Goal: Task Accomplishment & Management: Complete application form

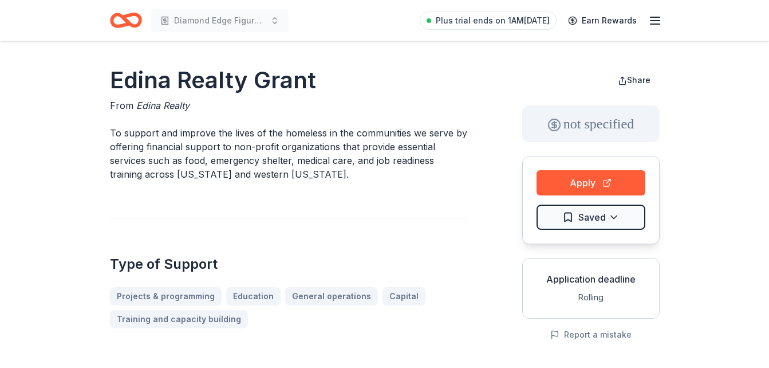
click at [115, 18] on icon "Home" at bounding box center [126, 20] width 32 height 27
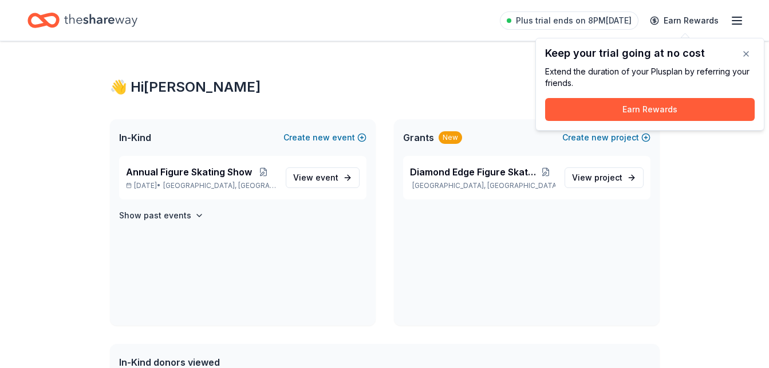
drag, startPoint x: 745, startPoint y: 56, endPoint x: 698, endPoint y: 77, distance: 52.1
click at [698, 77] on div "Keep your trial going at no cost Extend the duration of your Plus plan by refer…" at bounding box center [650, 84] width 229 height 93
click at [742, 52] on button "button" at bounding box center [746, 53] width 23 height 23
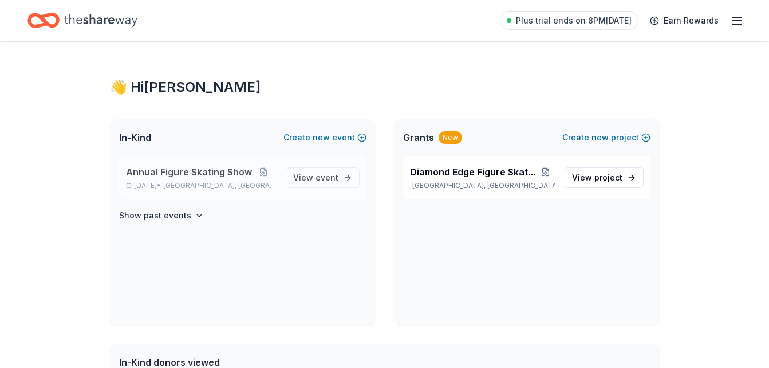
click at [221, 175] on span "Annual Figure Skating Show" at bounding box center [189, 172] width 126 height 14
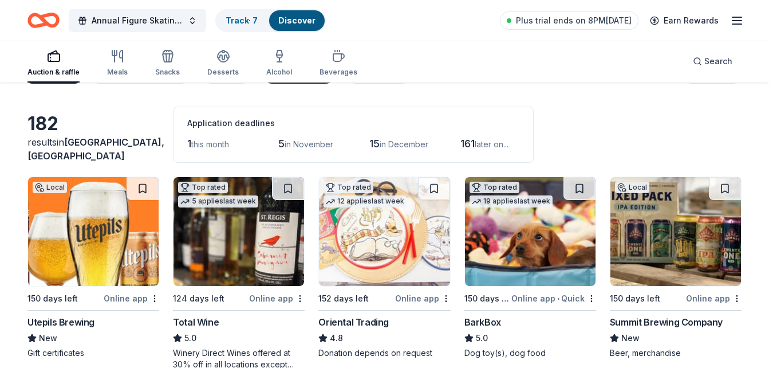
scroll to position [33, 0]
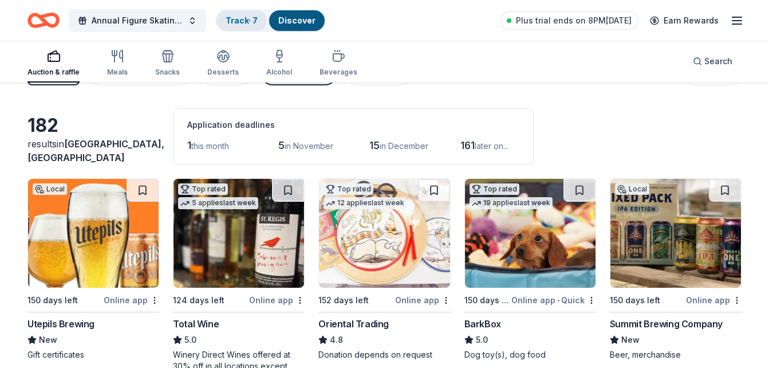
click at [249, 15] on link "Track · 7" at bounding box center [242, 20] width 32 height 10
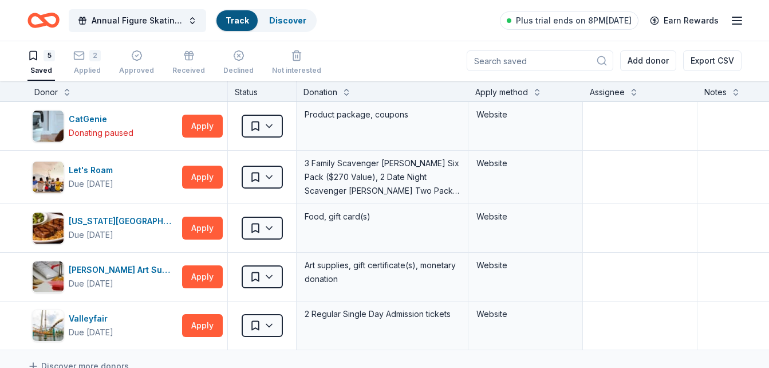
scroll to position [1, 0]
drag, startPoint x: 249, startPoint y: 15, endPoint x: 318, endPoint y: 52, distance: 78.2
click at [318, 52] on div "Annual Figure Skating Show Track · 7 Discover Plus trial ends on 8PM, 8/26 Earn…" at bounding box center [384, 183] width 769 height 368
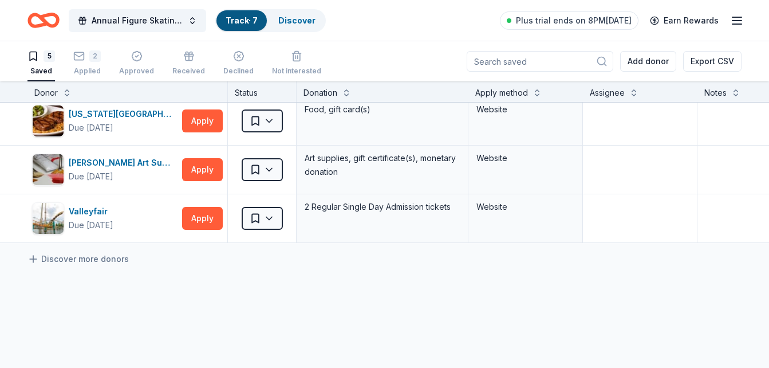
scroll to position [0, 0]
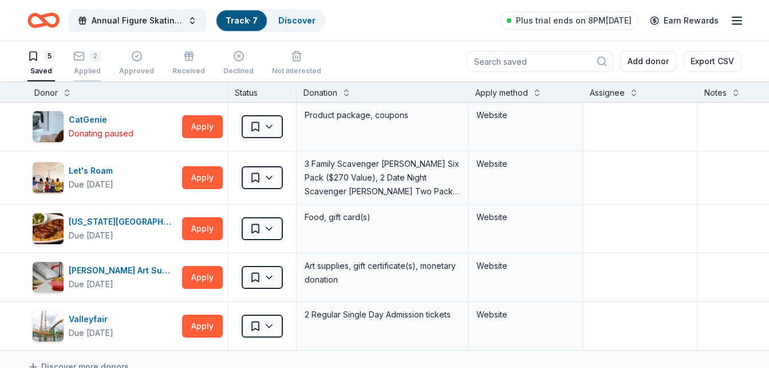
click at [88, 59] on div "2" at bounding box center [86, 55] width 27 height 11
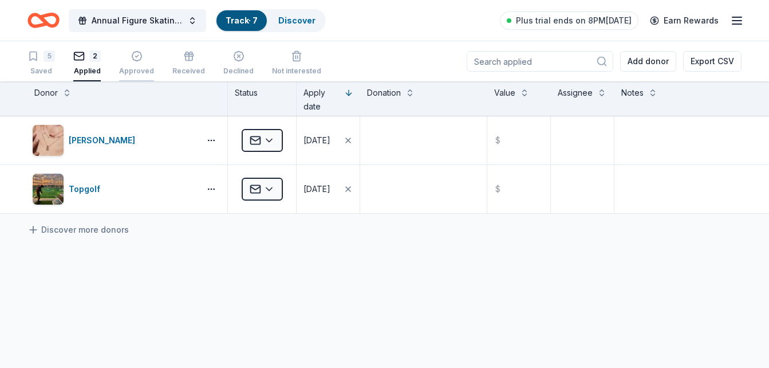
click at [127, 54] on div "button" at bounding box center [136, 55] width 35 height 11
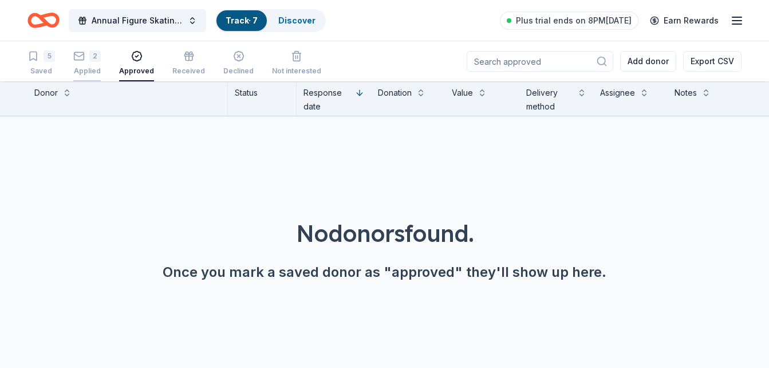
click at [81, 48] on button "2 Applied" at bounding box center [86, 64] width 27 height 36
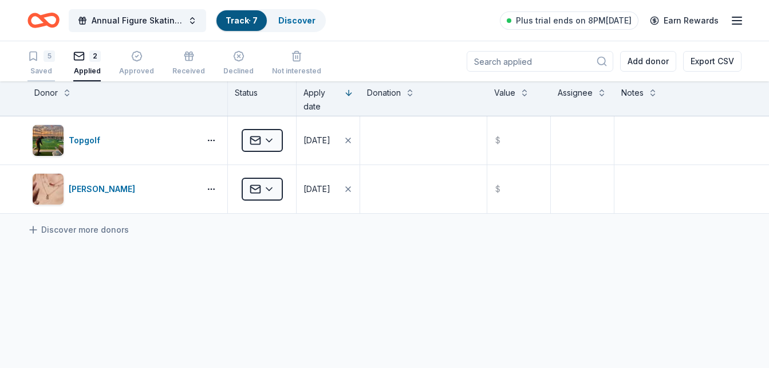
click at [53, 69] on div "Saved" at bounding box center [40, 70] width 27 height 9
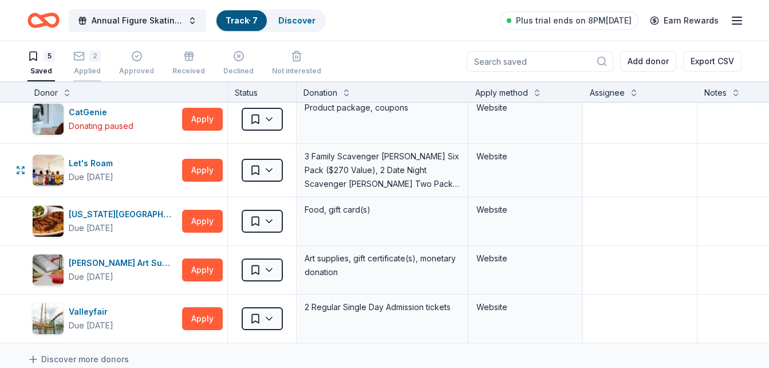
scroll to position [9, 0]
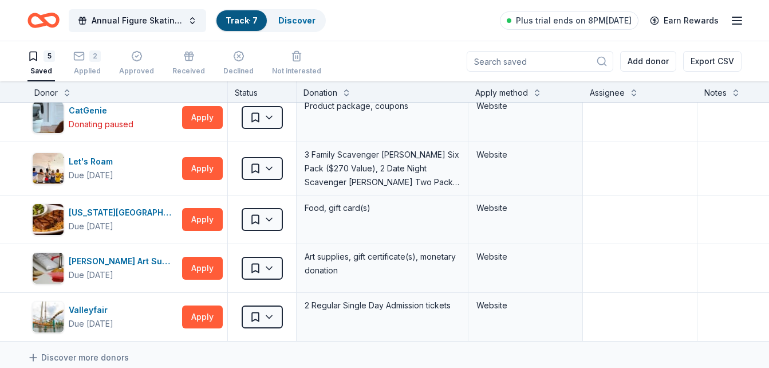
click at [36, 14] on icon "Home" at bounding box center [38, 19] width 18 height 11
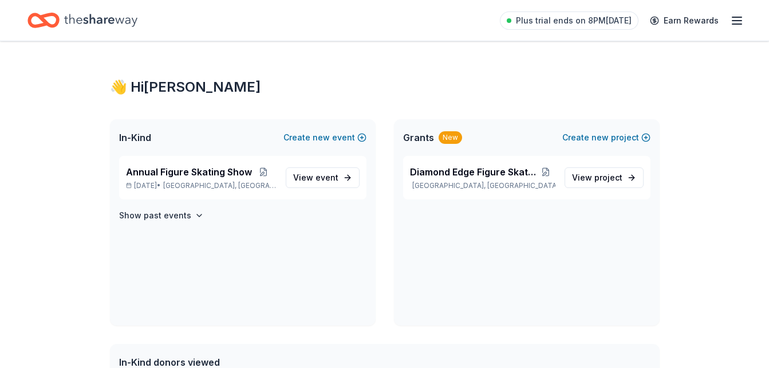
click at [298, 25] on div "Plus trial ends on 8PM, 8/26 Earn Rewards" at bounding box center [384, 20] width 714 height 27
click at [253, 151] on div "In-Kind Create new event" at bounding box center [243, 137] width 266 height 37
click at [285, 184] on div "Annual Figure Skating Show Feb 21, 2026 • Willmar, MN View event" at bounding box center [242, 178] width 247 height 44
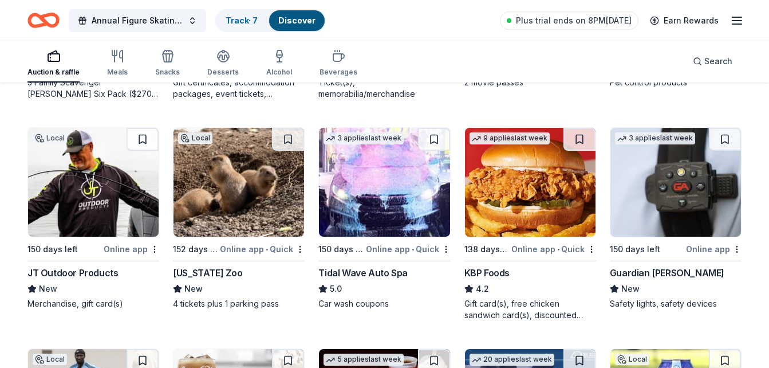
scroll to position [799, 0]
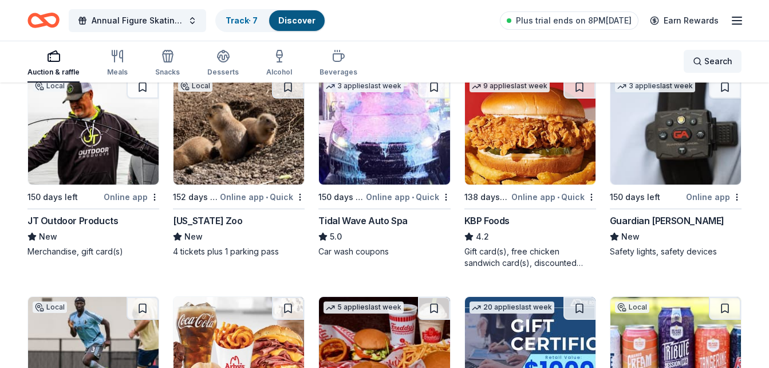
click at [698, 61] on div "Search" at bounding box center [713, 61] width 40 height 14
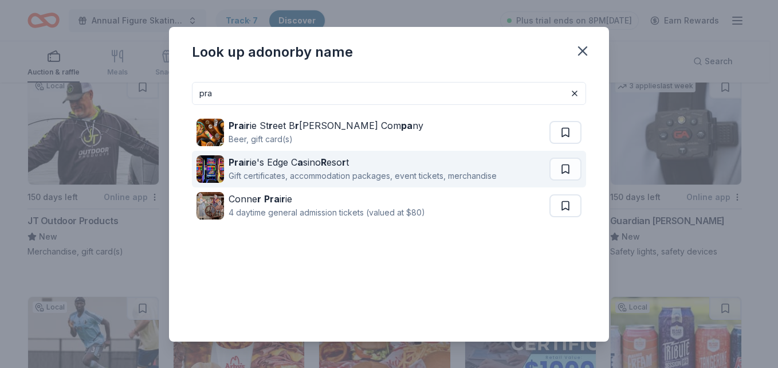
type input "pra"
click at [373, 166] on div "Pra i r ie's Edge C a sino R eso r t" at bounding box center [363, 162] width 268 height 14
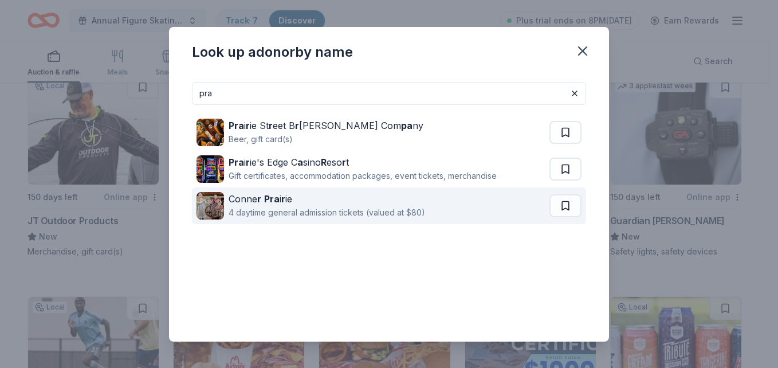
click at [324, 218] on div "4 daytime general admission tickets (valued at $80)" at bounding box center [327, 213] width 196 height 14
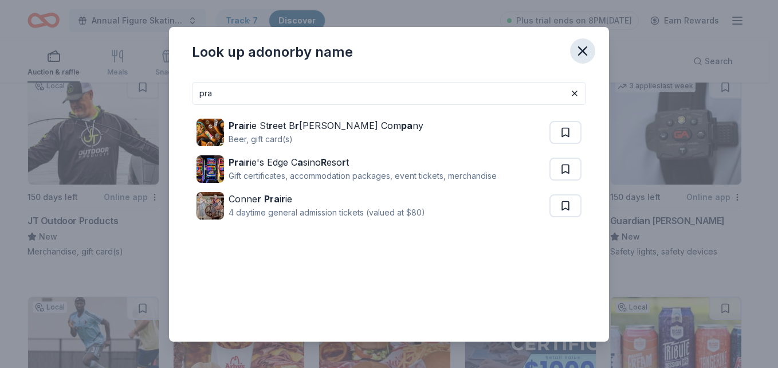
click at [589, 53] on icon "button" at bounding box center [583, 51] width 16 height 16
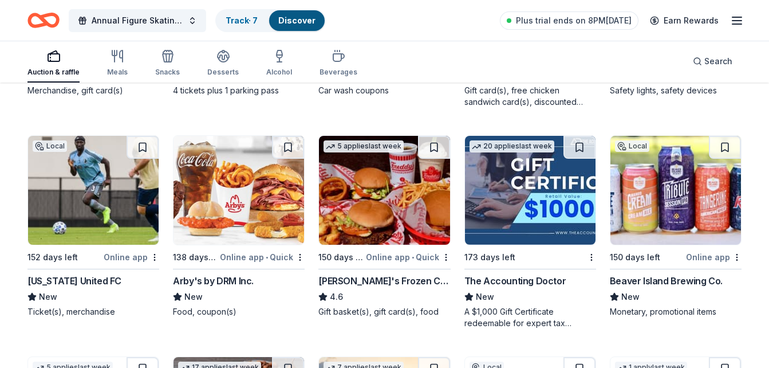
scroll to position [961, 0]
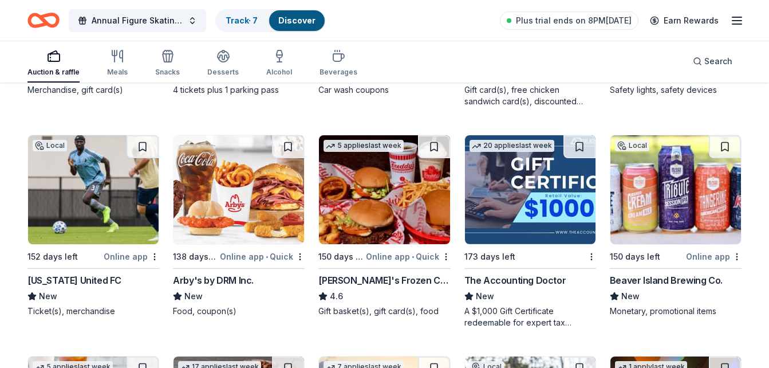
drag, startPoint x: 428, startPoint y: 140, endPoint x: 416, endPoint y: 143, distance: 12.0
click at [416, 143] on img at bounding box center [384, 189] width 131 height 109
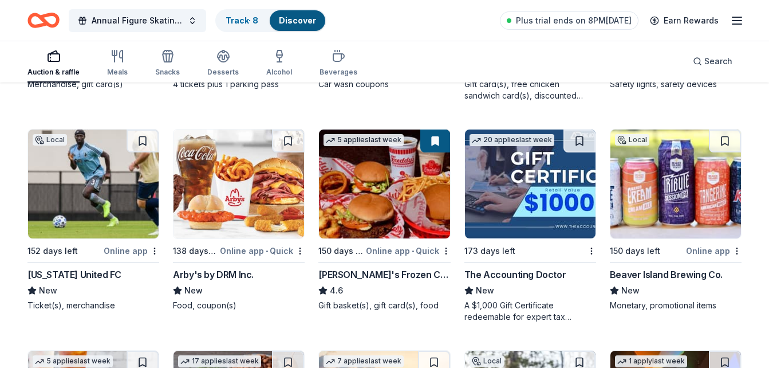
scroll to position [962, 0]
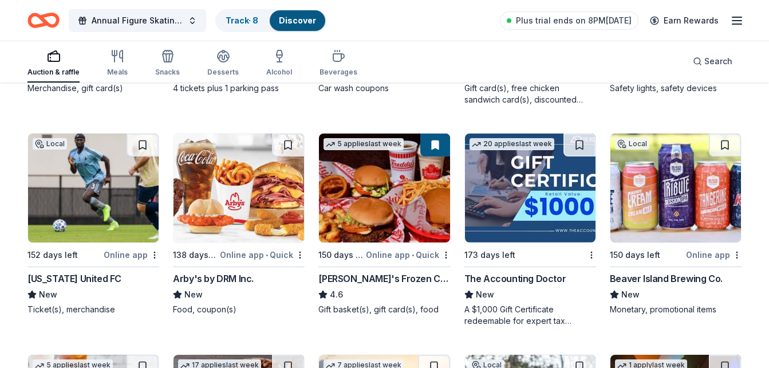
click at [262, 186] on img at bounding box center [239, 187] width 131 height 109
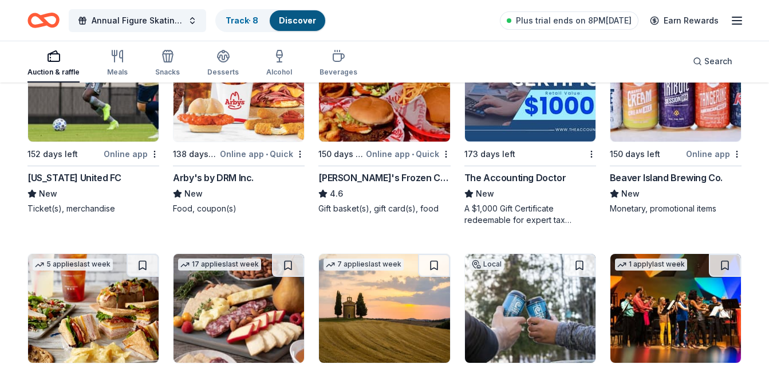
scroll to position [1064, 0]
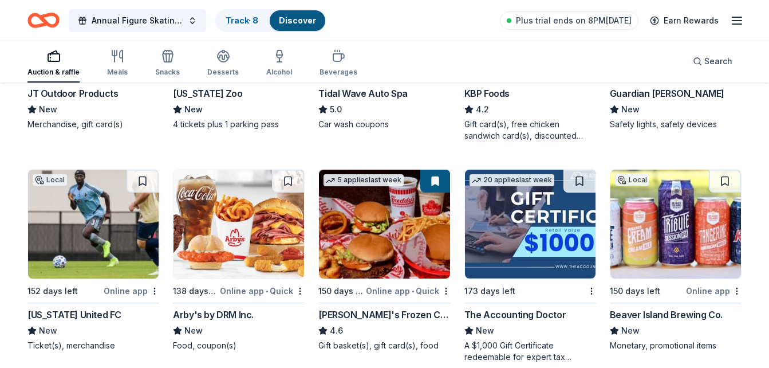
click at [285, 139] on div "Local 152 days left Online app • Quick Minnesota Zoo New 4 tickets plus 1 parki…" at bounding box center [239, 45] width 132 height 194
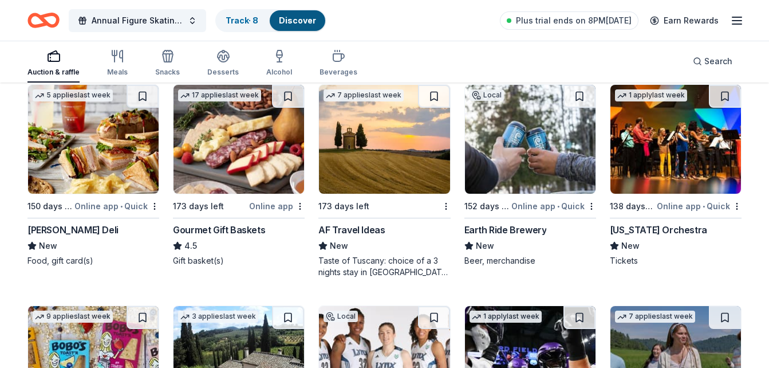
scroll to position [1222, 0]
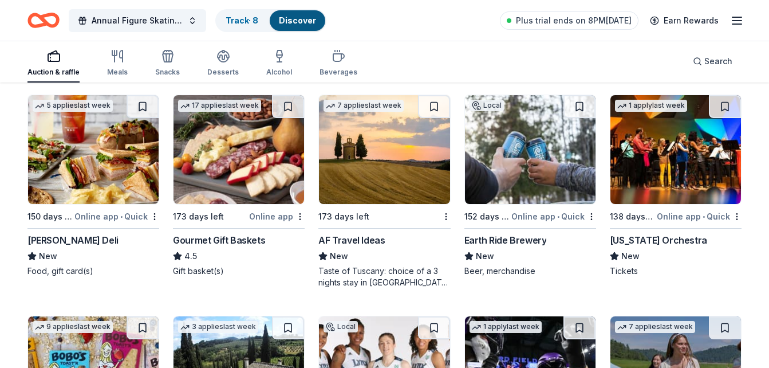
click at [697, 150] on img at bounding box center [676, 149] width 131 height 109
click at [729, 101] on button at bounding box center [725, 106] width 32 height 23
click at [243, 168] on img at bounding box center [239, 149] width 131 height 109
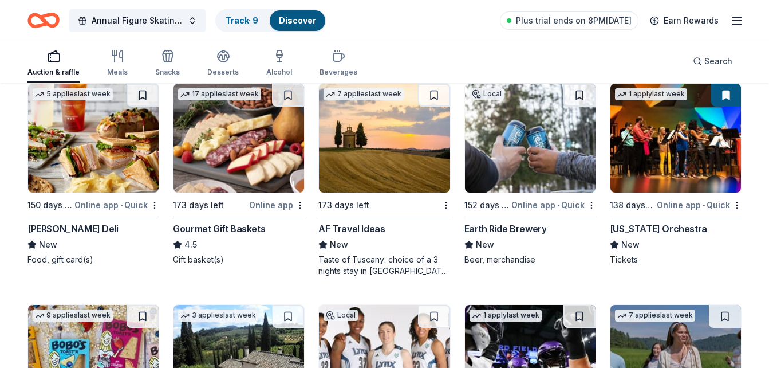
scroll to position [1234, 0]
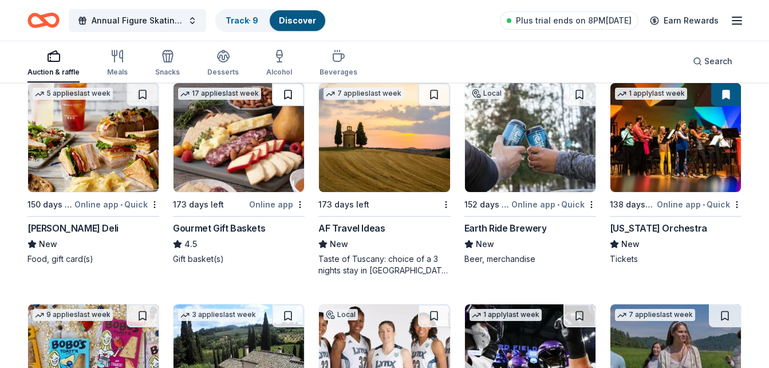
click at [278, 89] on button at bounding box center [288, 94] width 32 height 23
click at [91, 145] on img at bounding box center [93, 137] width 131 height 109
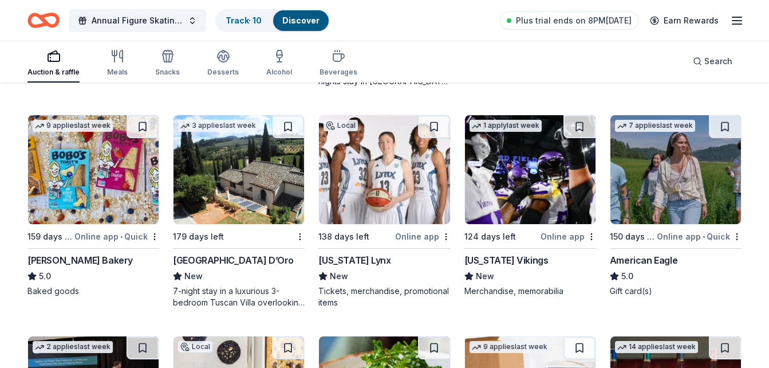
scroll to position [1423, 0]
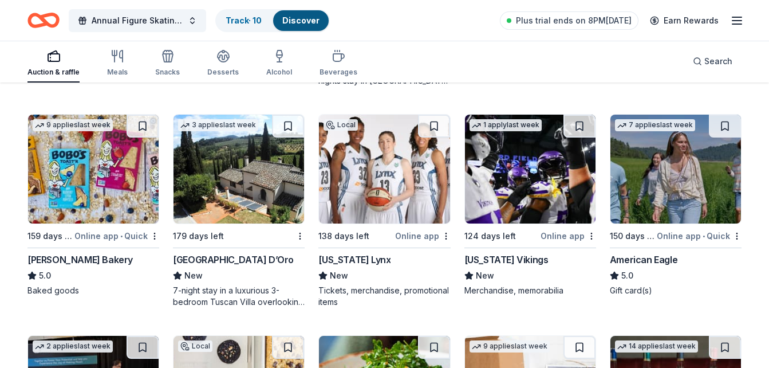
click at [93, 178] on img at bounding box center [93, 169] width 131 height 109
click at [720, 128] on button at bounding box center [725, 126] width 32 height 23
click at [442, 125] on button at bounding box center [434, 126] width 32 height 23
click at [575, 123] on button at bounding box center [580, 126] width 32 height 23
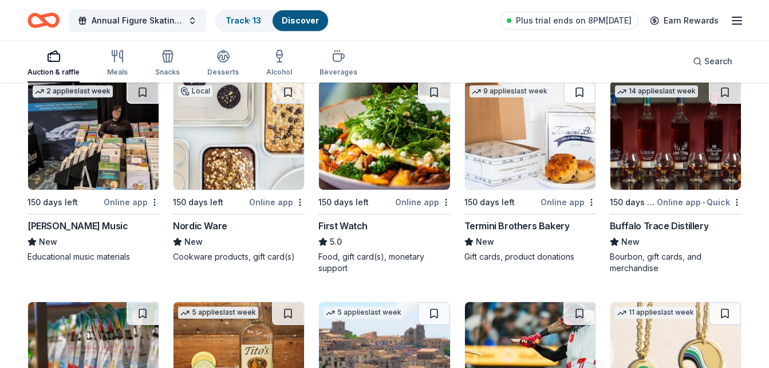
scroll to position [1679, 0]
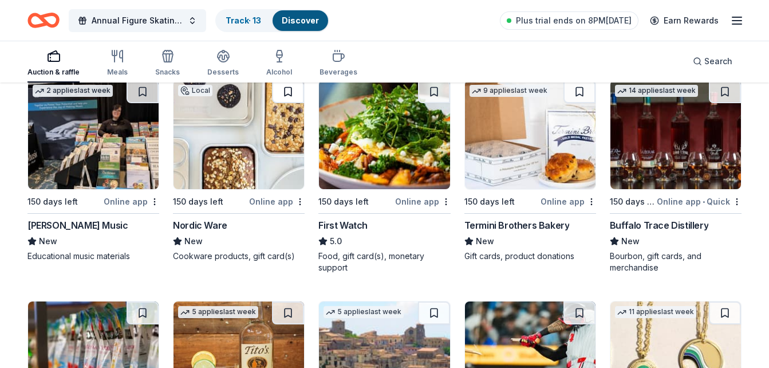
click at [284, 84] on button at bounding box center [288, 91] width 32 height 23
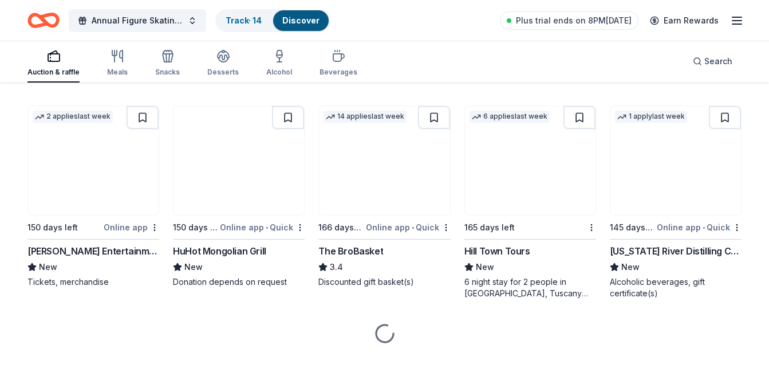
scroll to position [2102, 0]
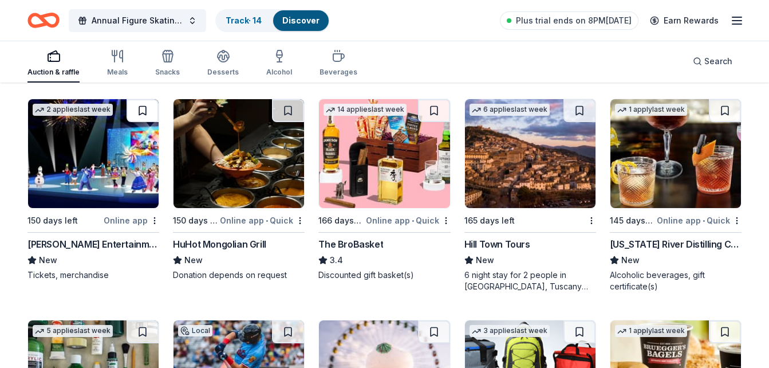
click at [143, 108] on button at bounding box center [143, 110] width 32 height 23
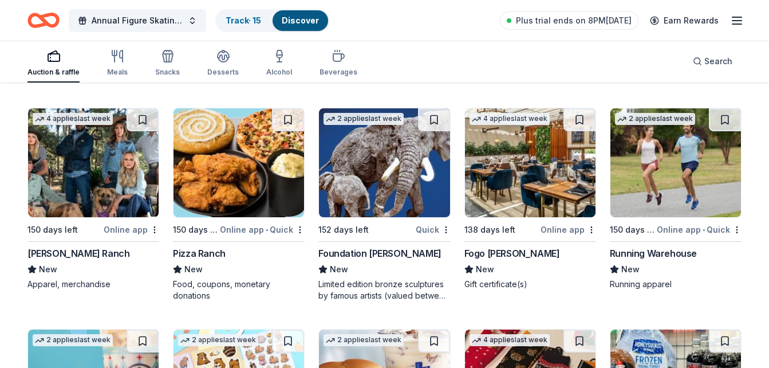
scroll to position [3198, 0]
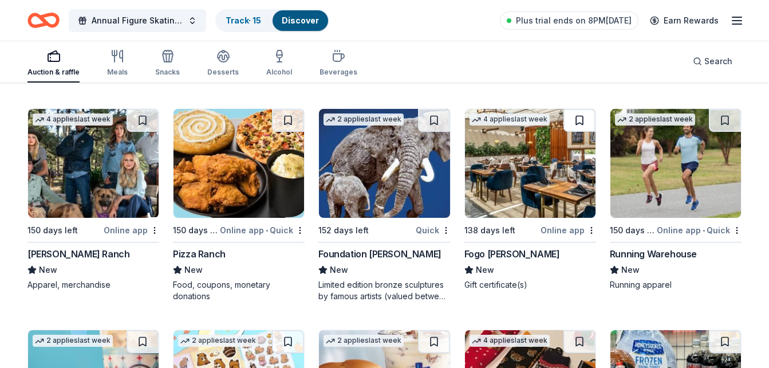
click at [573, 123] on button at bounding box center [580, 120] width 32 height 23
click at [272, 118] on img at bounding box center [239, 163] width 131 height 109
click at [283, 117] on button at bounding box center [288, 120] width 32 height 23
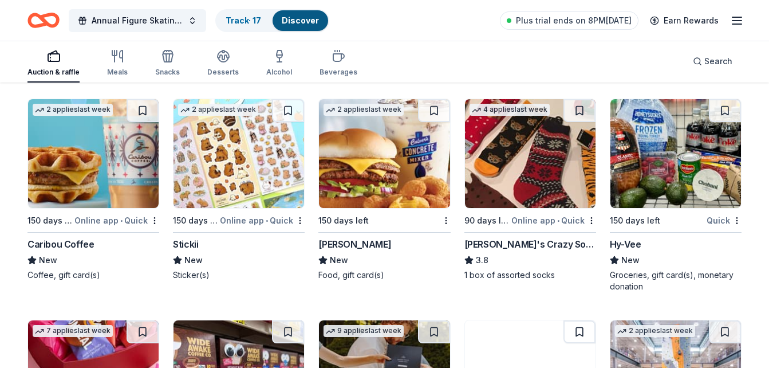
scroll to position [3445, 0]
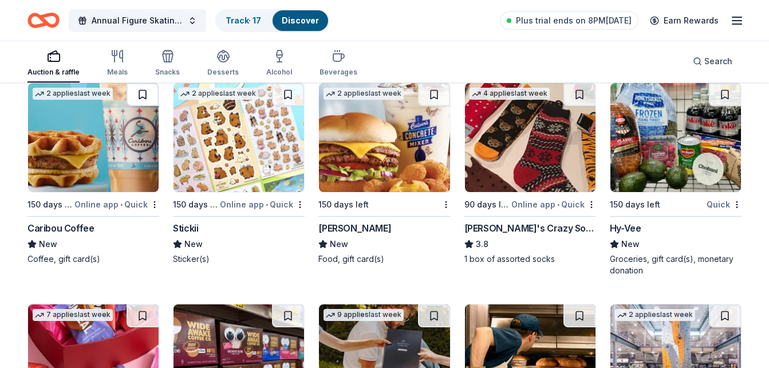
click at [144, 91] on button at bounding box center [143, 94] width 32 height 23
click at [114, 136] on img at bounding box center [93, 137] width 131 height 109
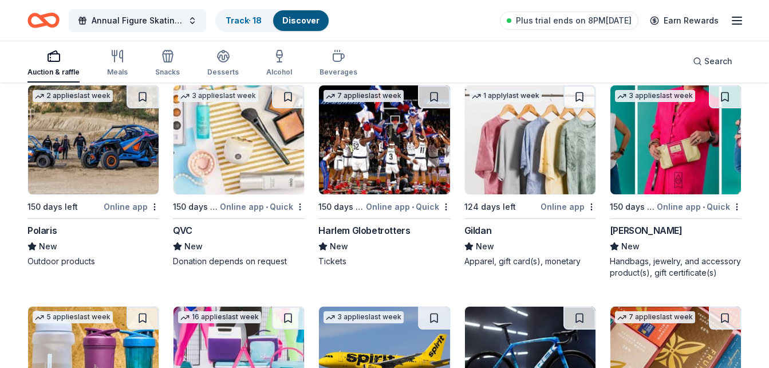
scroll to position [6072, 0]
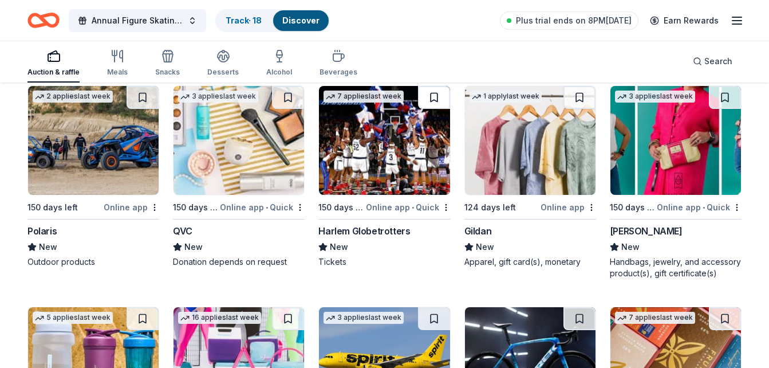
click at [428, 92] on button at bounding box center [434, 97] width 32 height 23
drag, startPoint x: 428, startPoint y: 92, endPoint x: 449, endPoint y: 211, distance: 120.5
click at [449, 211] on div "7 applies last week 150 days left Online app • Quick Harlem Globetrotters New T…" at bounding box center [384, 176] width 132 height 182
click at [588, 96] on button at bounding box center [580, 97] width 32 height 23
click at [143, 91] on button at bounding box center [143, 97] width 32 height 23
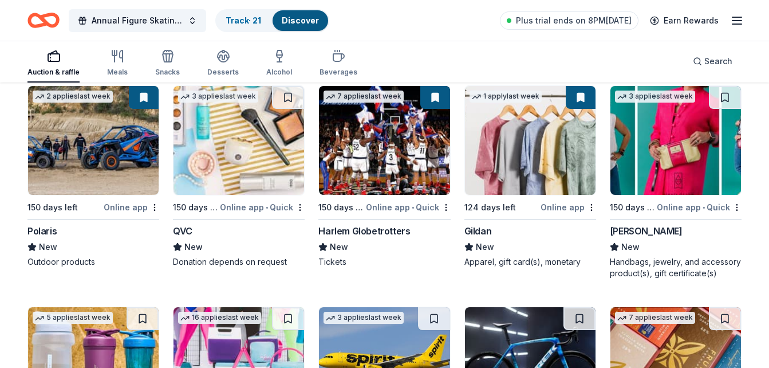
scroll to position [6277, 0]
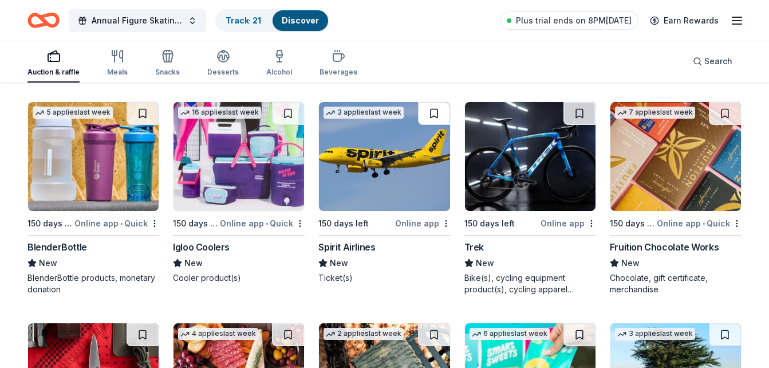
click at [432, 107] on button at bounding box center [434, 113] width 32 height 23
click at [284, 104] on button at bounding box center [288, 113] width 32 height 23
click at [146, 111] on button at bounding box center [143, 113] width 32 height 23
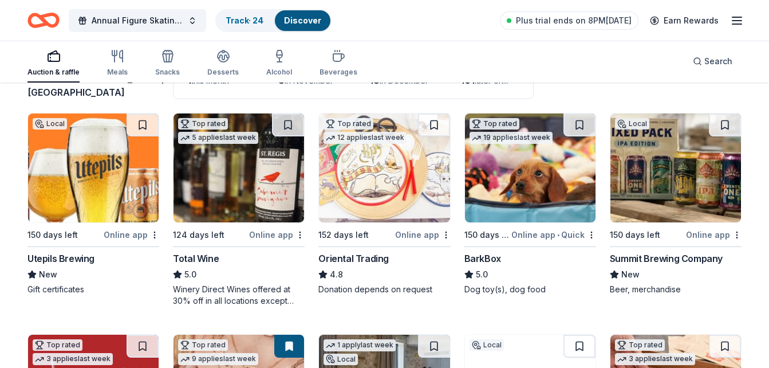
scroll to position [0, 0]
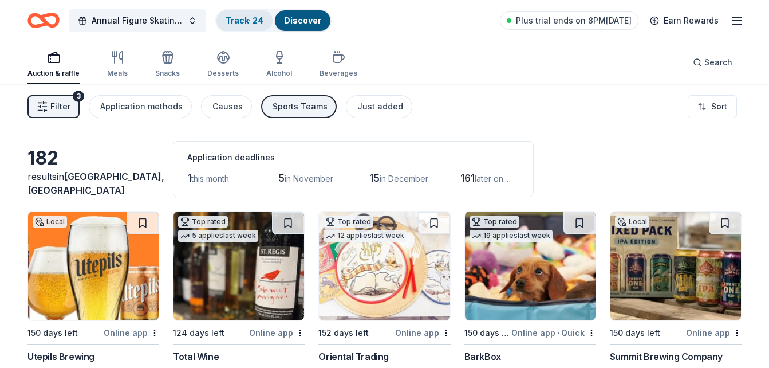
click at [250, 21] on link "Track · 24" at bounding box center [245, 20] width 38 height 10
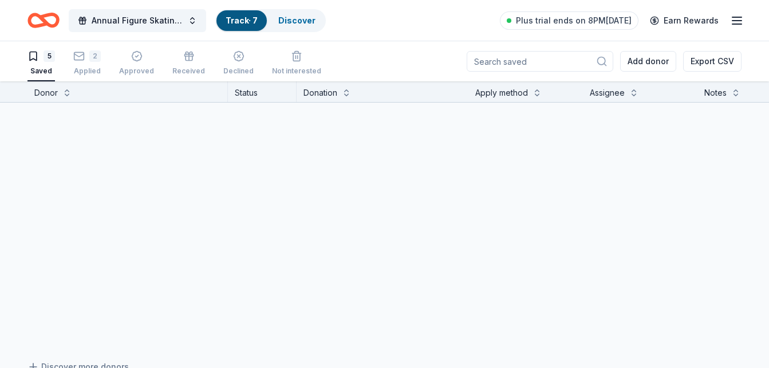
scroll to position [1, 0]
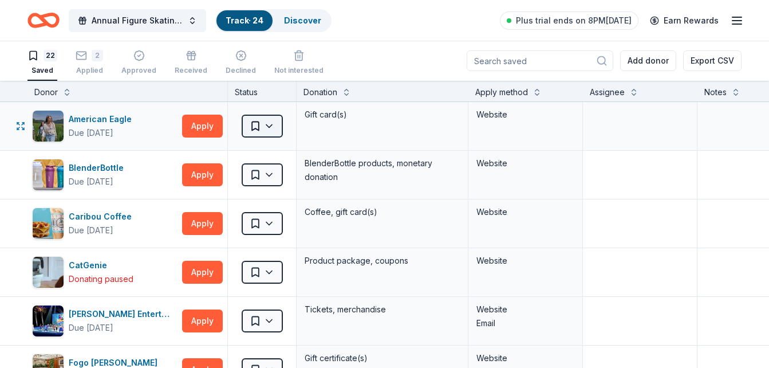
click at [271, 128] on html "Annual Figure Skating Show Track · 24 Discover Plus trial ends on 8PM, 8/26 Ear…" at bounding box center [384, 183] width 769 height 368
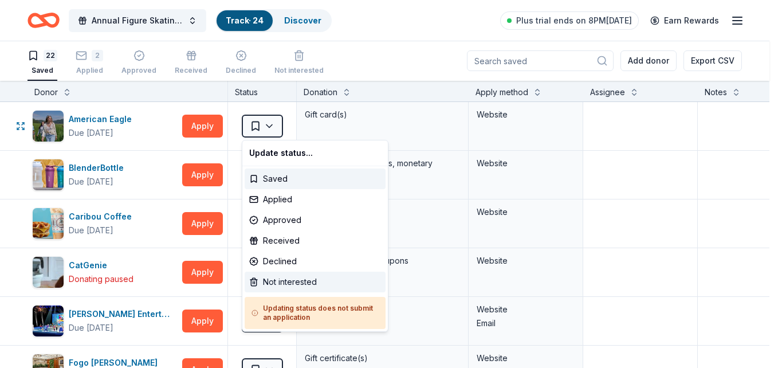
click at [292, 281] on div "Not interested" at bounding box center [315, 282] width 141 height 21
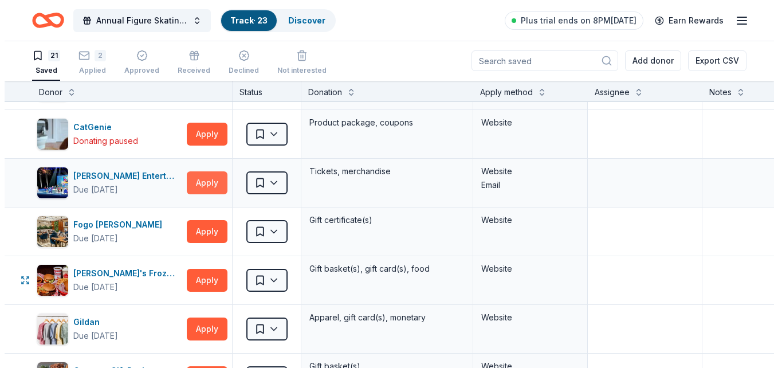
scroll to position [135, 0]
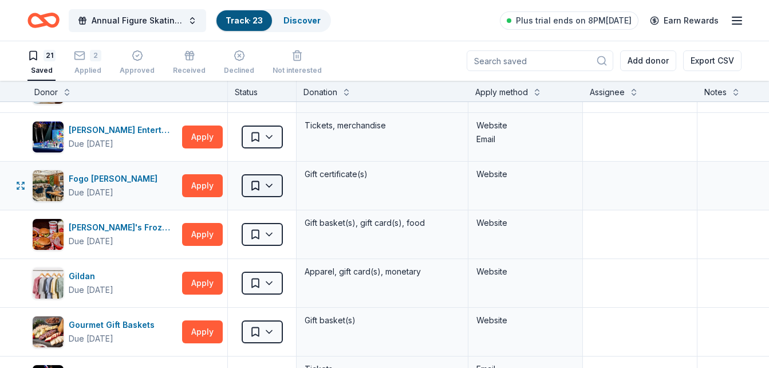
click at [263, 190] on html "Annual Figure Skating Show Track · 23 Discover Plus trial ends on 8PM, 8/26 Ear…" at bounding box center [384, 183] width 769 height 368
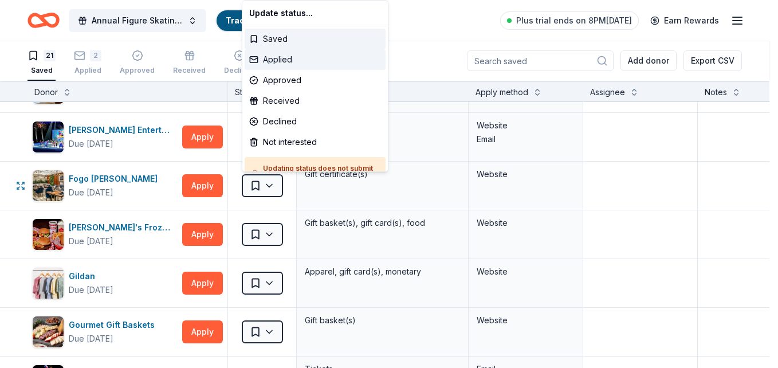
click at [274, 64] on div "Applied" at bounding box center [315, 59] width 141 height 21
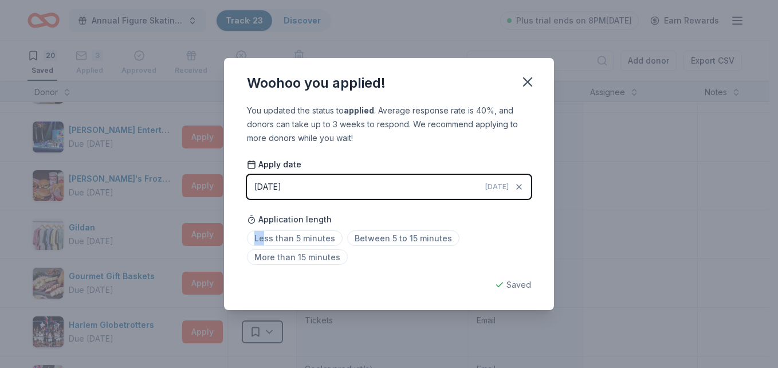
drag, startPoint x: 264, startPoint y: 233, endPoint x: 343, endPoint y: 223, distance: 79.6
click at [343, 223] on div "Application length Less than 5 minutes Between 5 to 15 minutes More than 15 min…" at bounding box center [389, 238] width 284 height 61
drag, startPoint x: 343, startPoint y: 223, endPoint x: 422, endPoint y: 214, distance: 79.1
click at [422, 214] on div "Application length Less than 5 minutes Between 5 to 15 minutes More than 15 min…" at bounding box center [389, 238] width 284 height 61
click at [526, 78] on icon "button" at bounding box center [528, 82] width 16 height 16
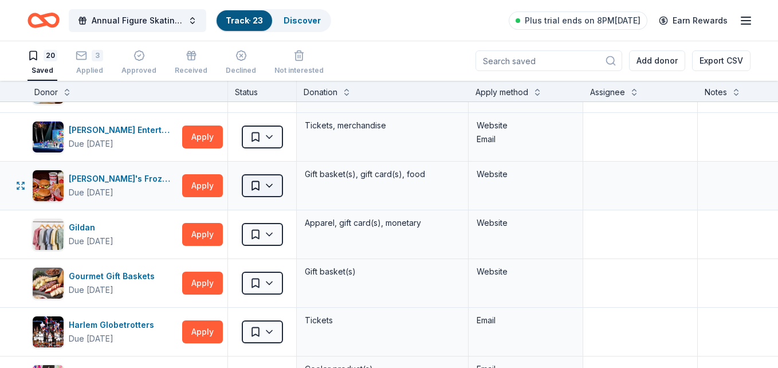
click at [264, 190] on html "Annual Figure Skating Show Track · 23 Discover Plus trial ends on 8PM, 8/26 Ear…" at bounding box center [389, 183] width 778 height 368
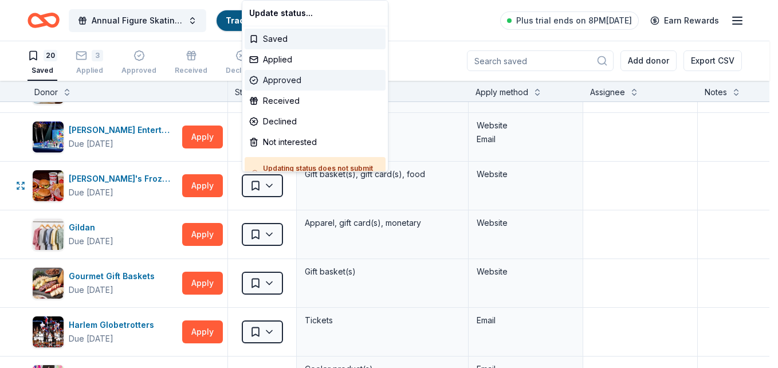
click at [289, 77] on div "Approved" at bounding box center [315, 80] width 141 height 21
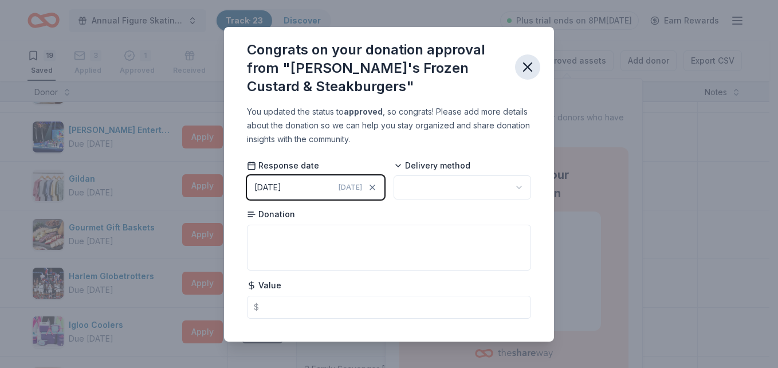
click at [525, 76] on button "button" at bounding box center [527, 66] width 25 height 25
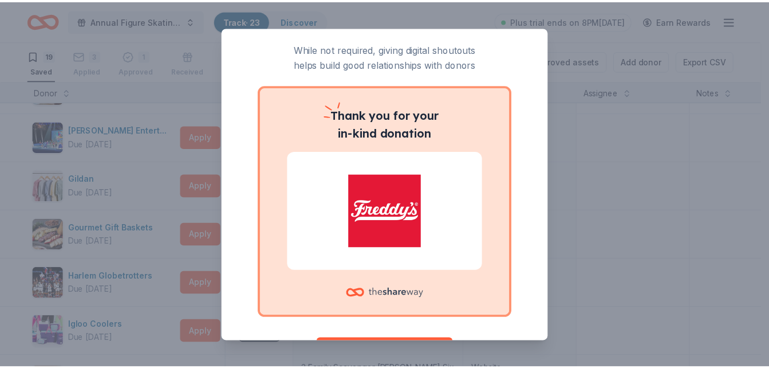
scroll to position [0, 0]
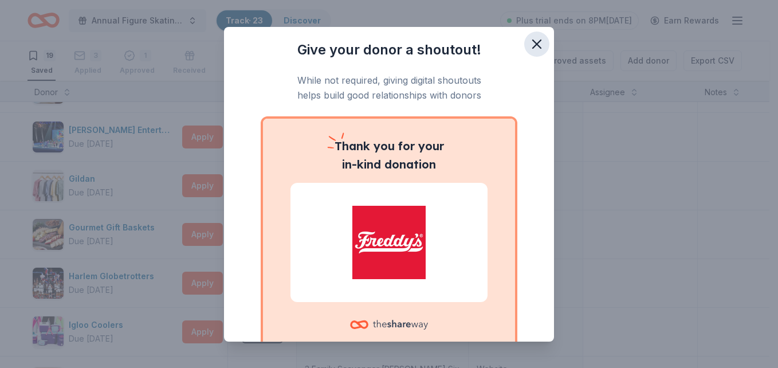
click at [529, 43] on icon "button" at bounding box center [537, 44] width 16 height 16
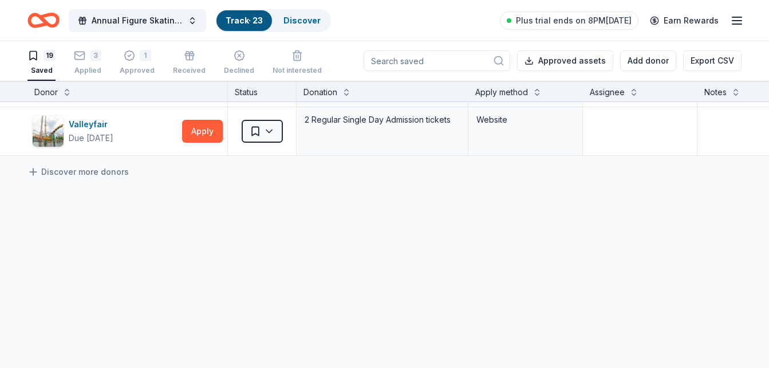
scroll to position [876, 0]
click at [138, 69] on div "Approved" at bounding box center [137, 64] width 35 height 9
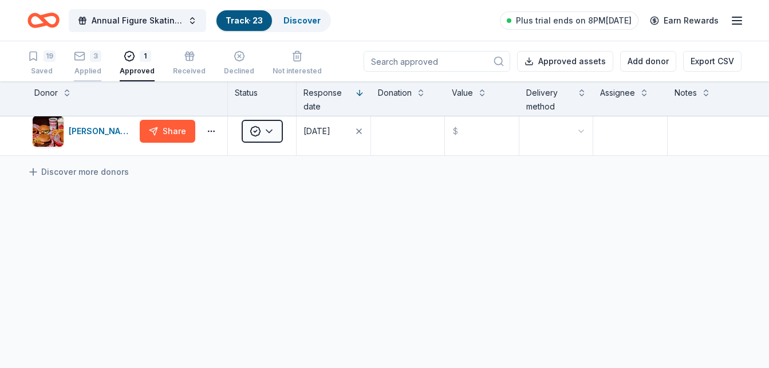
click at [86, 64] on div "3 Applied" at bounding box center [87, 56] width 27 height 25
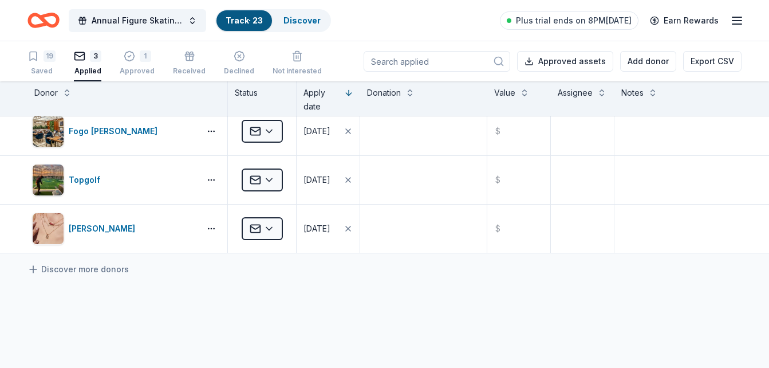
scroll to position [107, 0]
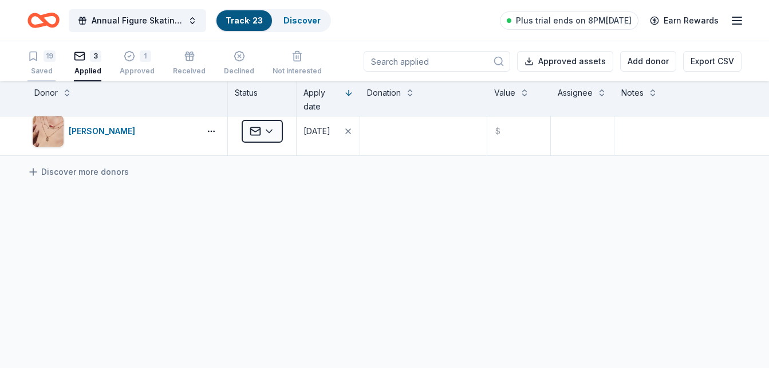
click at [47, 60] on div "19" at bounding box center [50, 55] width 12 height 11
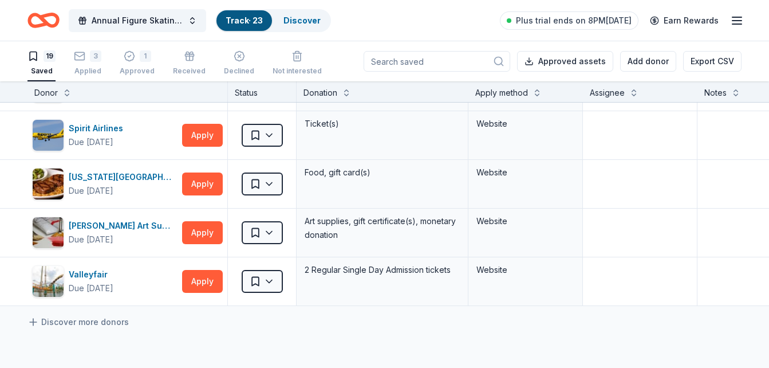
scroll to position [726, 0]
drag, startPoint x: 125, startPoint y: 209, endPoint x: 98, endPoint y: 321, distance: 116.1
click at [98, 321] on link "Discover more donors" at bounding box center [77, 323] width 101 height 14
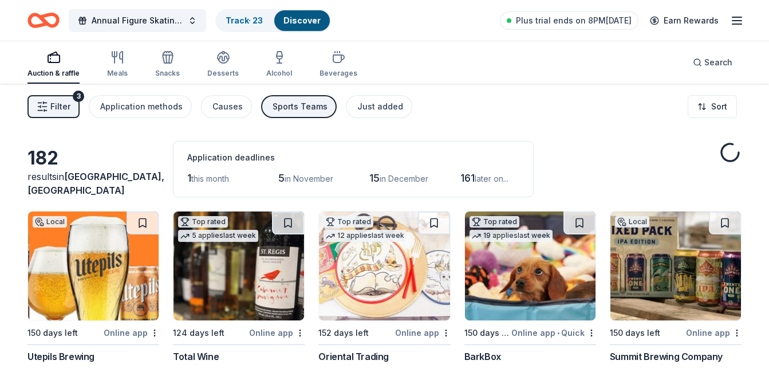
click at [627, 149] on div "182 results in Willmar, MN Application deadlines 1 this month 5 in November 15 …" at bounding box center [384, 169] width 714 height 56
click at [237, 30] on div "Track · 23" at bounding box center [245, 20] width 56 height 21
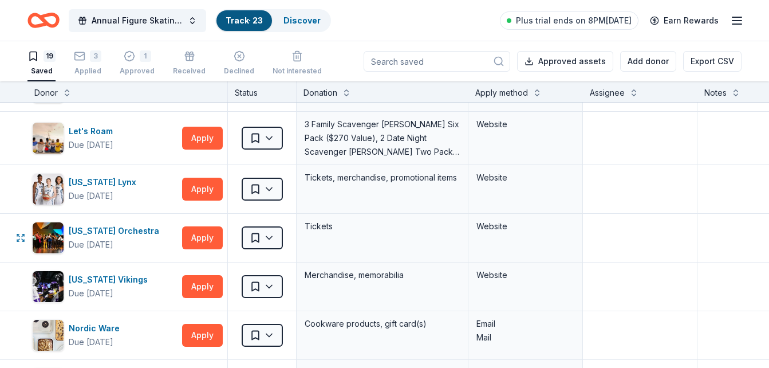
scroll to position [381, 0]
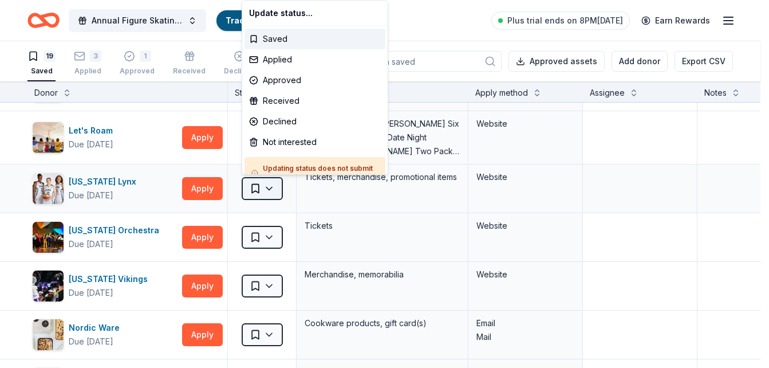
click at [269, 187] on html "Annual Figure Skating Show Track · 23 Discover Plus trial ends on 8PM, 8/26 Ear…" at bounding box center [384, 184] width 769 height 368
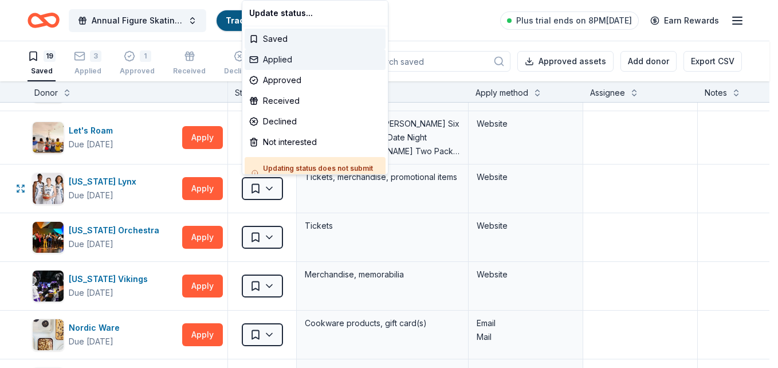
click at [288, 64] on div "Applied" at bounding box center [315, 59] width 141 height 21
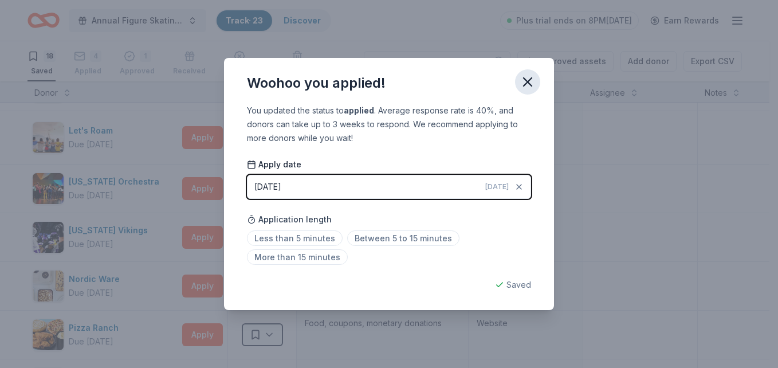
click at [529, 80] on icon "button" at bounding box center [528, 82] width 8 height 8
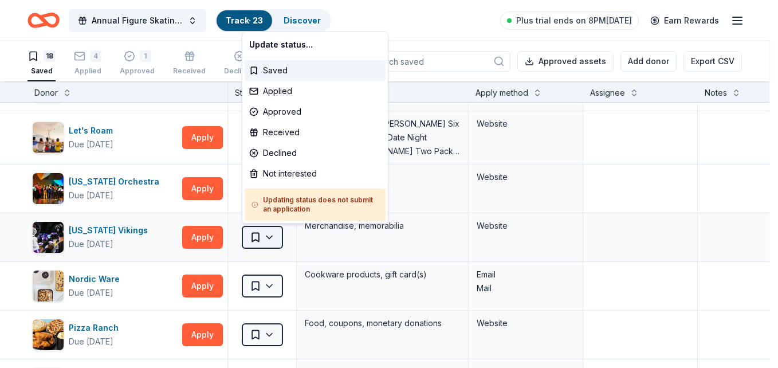
click at [268, 235] on html "Annual Figure Skating Show Track · 23 Discover Plus trial ends on 8PM, 8/26 Ear…" at bounding box center [389, 184] width 778 height 368
click at [318, 93] on div "Applied" at bounding box center [315, 91] width 141 height 21
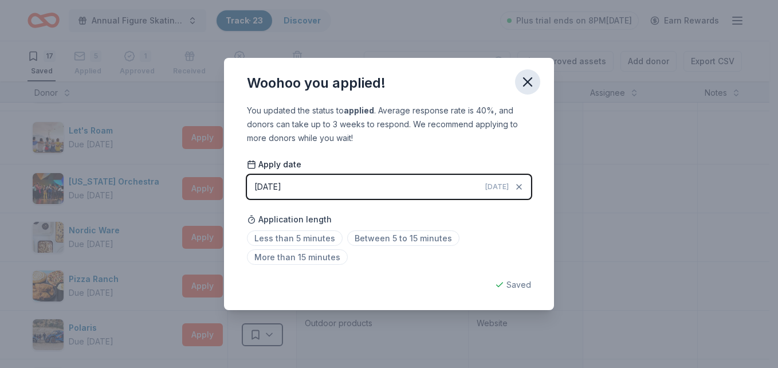
click at [525, 84] on icon "button" at bounding box center [528, 82] width 8 height 8
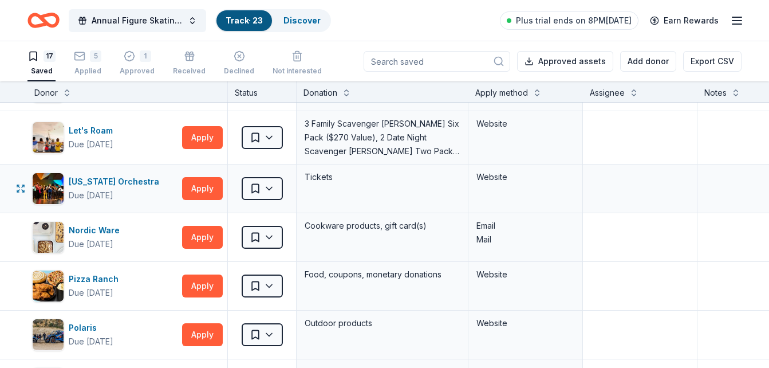
scroll to position [343, 0]
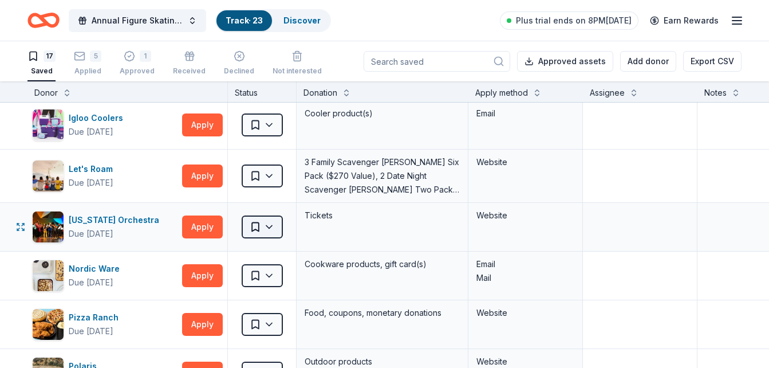
click at [278, 231] on html "Annual Figure Skating Show Track · 23 Discover Plus trial ends on 8PM, 8/26 Ear…" at bounding box center [384, 184] width 769 height 368
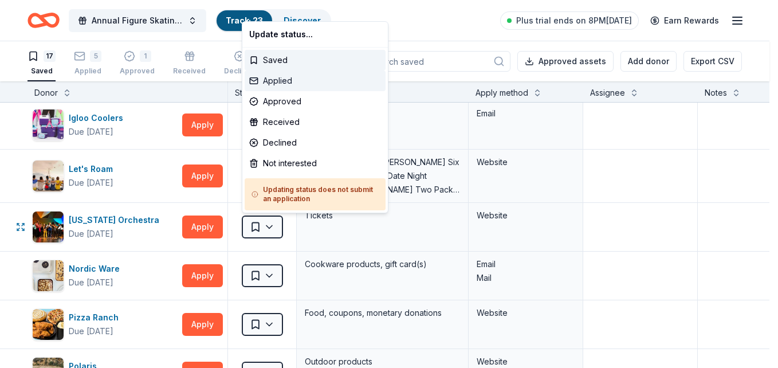
click at [302, 78] on div "Applied" at bounding box center [315, 80] width 141 height 21
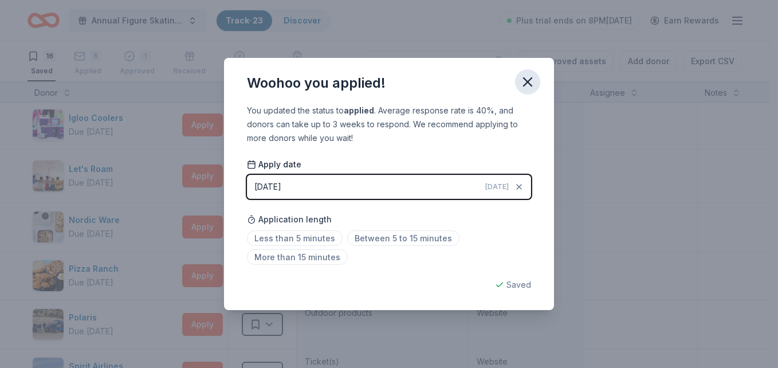
click at [525, 81] on icon "button" at bounding box center [528, 82] width 16 height 16
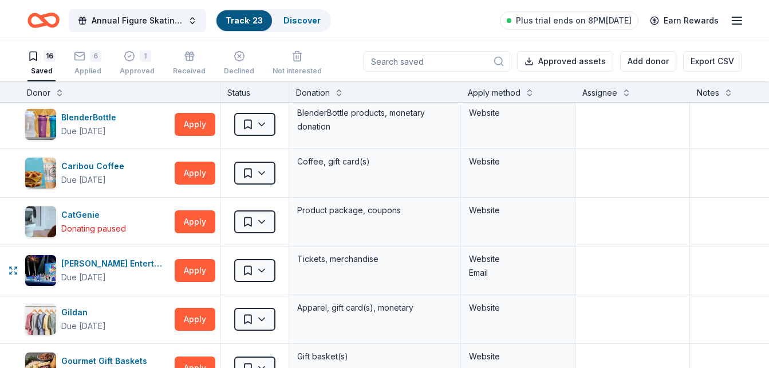
scroll to position [0, 7]
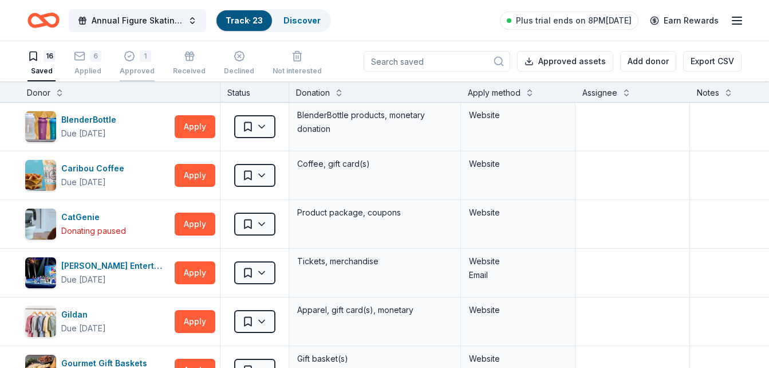
click at [145, 60] on div "1" at bounding box center [145, 55] width 11 height 11
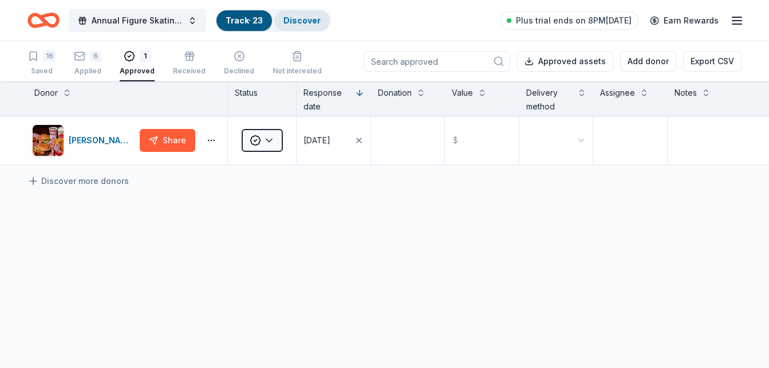
click at [289, 26] on div "Discover" at bounding box center [302, 20] width 56 height 21
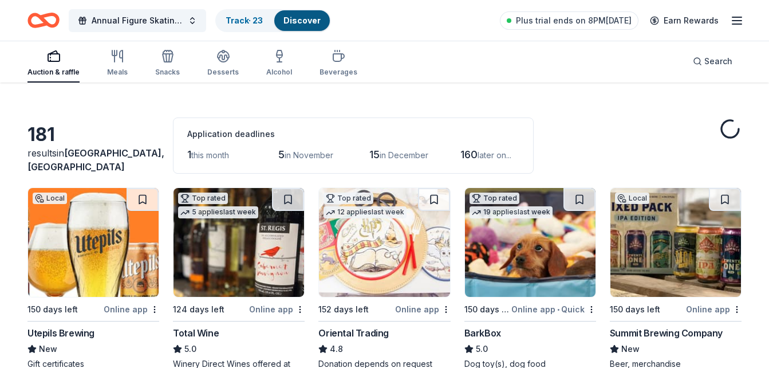
scroll to position [24, 0]
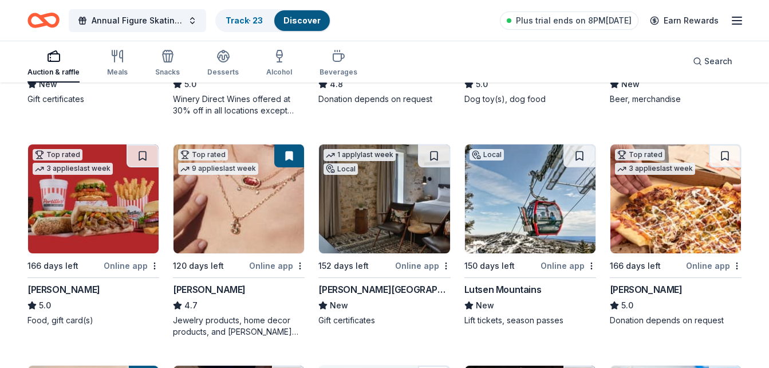
scroll to position [290, 0]
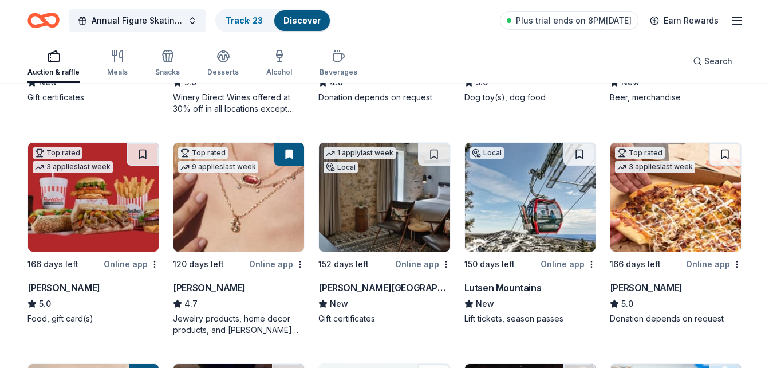
click at [709, 235] on img at bounding box center [676, 197] width 131 height 109
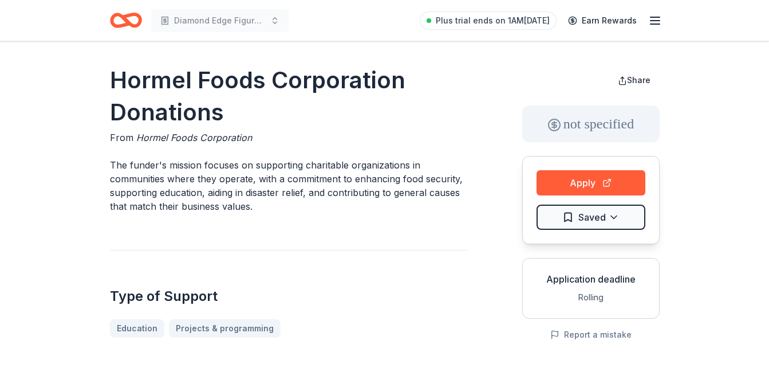
drag, startPoint x: 192, startPoint y: 160, endPoint x: 327, endPoint y: 176, distance: 135.6
click at [327, 176] on p "The funder's mission focuses on supporting charitable organizations in communit…" at bounding box center [288, 185] width 357 height 55
drag, startPoint x: 285, startPoint y: 177, endPoint x: 343, endPoint y: 187, distance: 58.8
click at [343, 187] on p "The funder's mission focuses on supporting charitable organizations in communit…" at bounding box center [288, 185] width 357 height 55
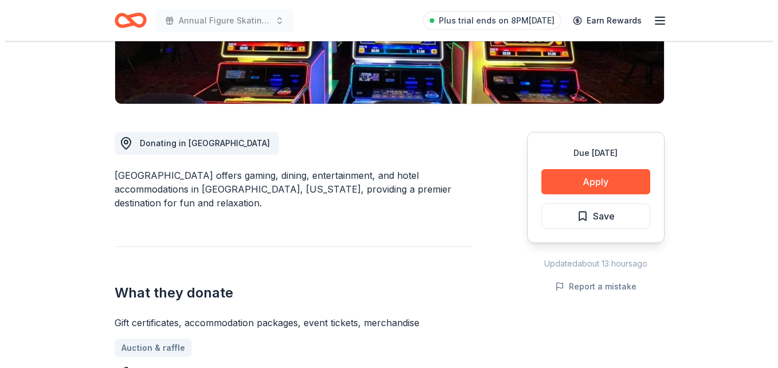
scroll to position [391, 0]
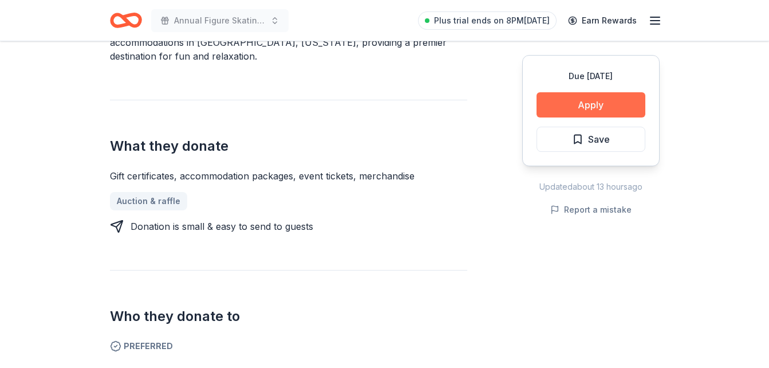
click at [591, 105] on button "Apply" at bounding box center [591, 104] width 109 height 25
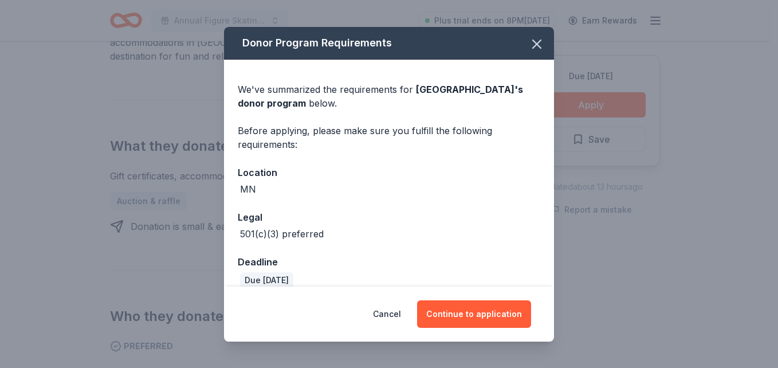
scroll to position [15, 0]
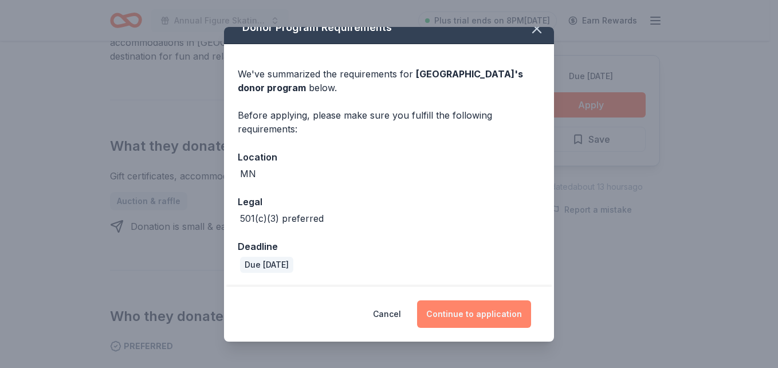
click at [472, 313] on button "Continue to application" at bounding box center [474, 313] width 114 height 27
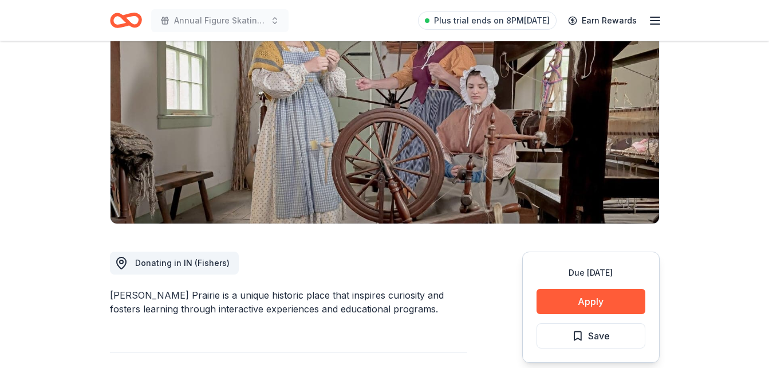
scroll to position [225, 0]
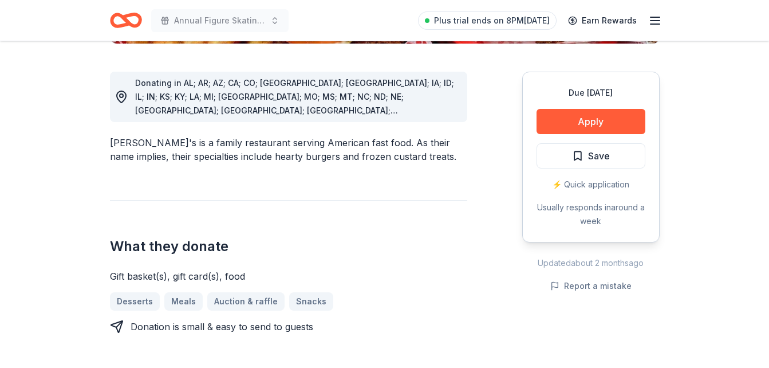
scroll to position [337, 0]
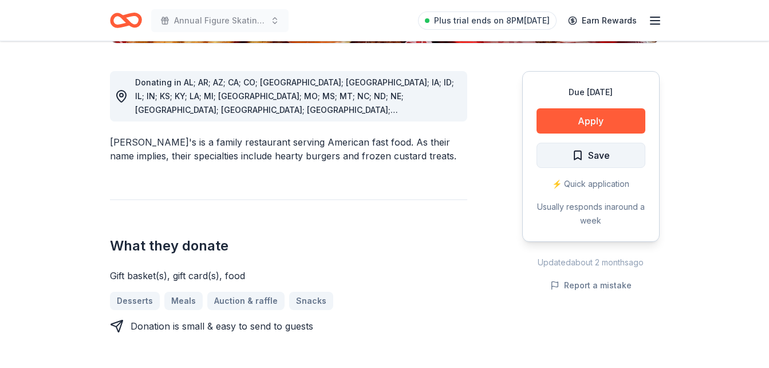
click at [594, 148] on span "Save" at bounding box center [599, 155] width 22 height 15
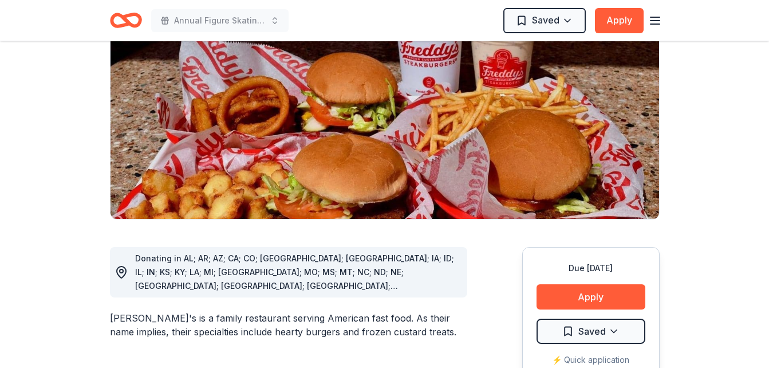
scroll to position [0, 0]
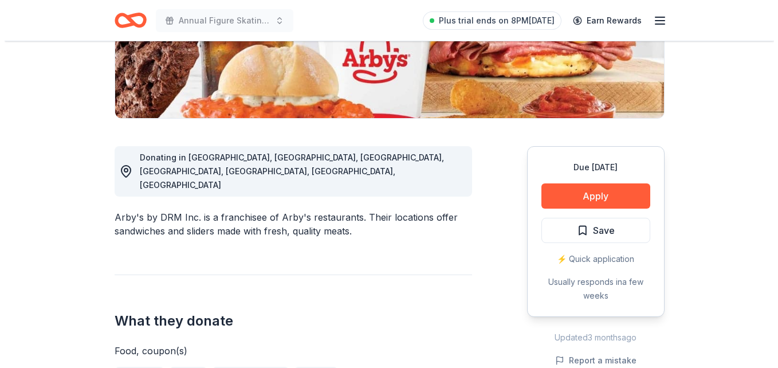
scroll to position [340, 0]
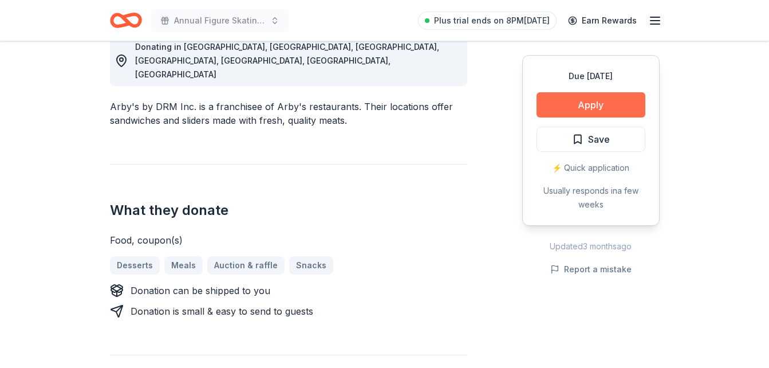
click at [613, 99] on button "Apply" at bounding box center [591, 104] width 109 height 25
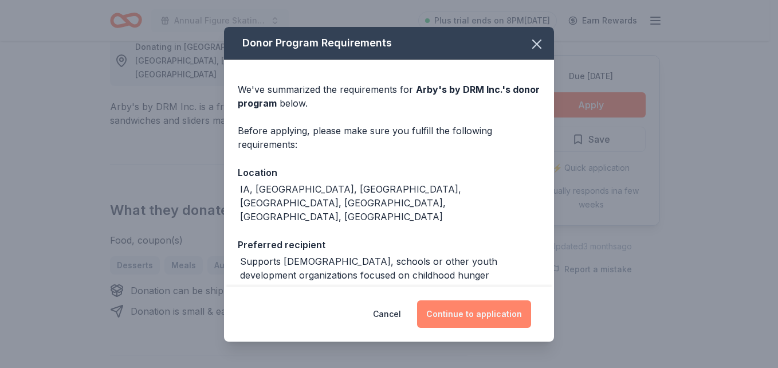
click at [460, 316] on button "Continue to application" at bounding box center [474, 313] width 114 height 27
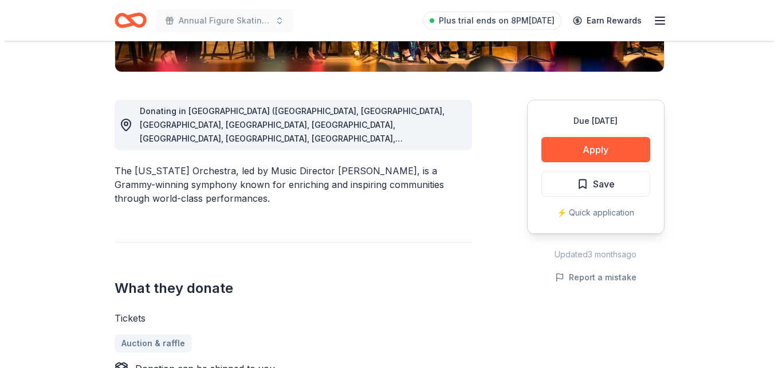
scroll to position [277, 0]
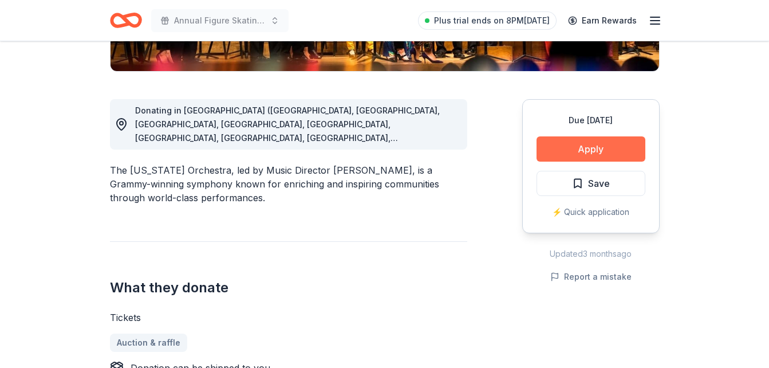
click at [613, 146] on button "Apply" at bounding box center [591, 148] width 109 height 25
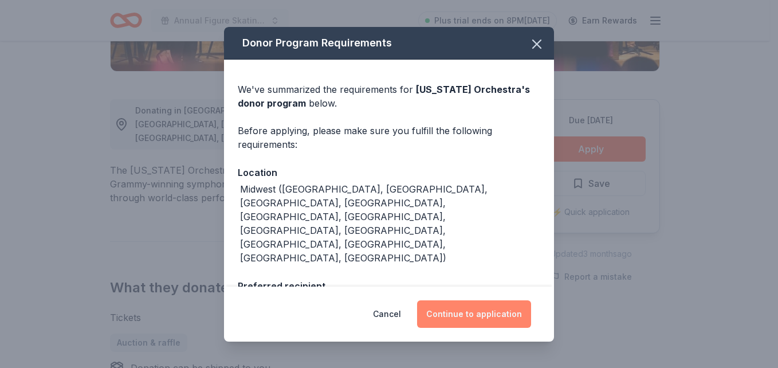
click at [508, 317] on button "Continue to application" at bounding box center [474, 313] width 114 height 27
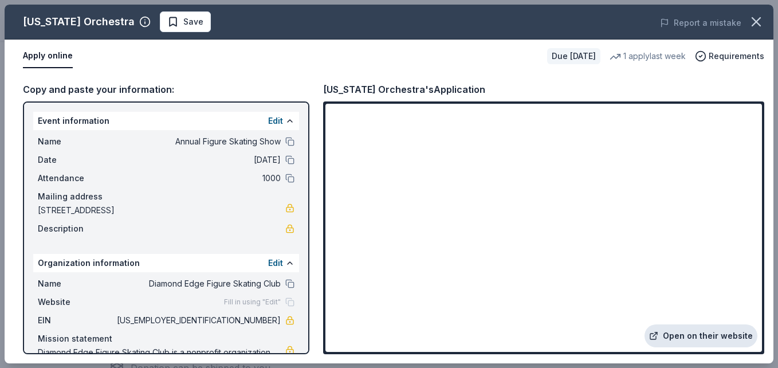
click at [729, 339] on link "Open on their website" at bounding box center [700, 335] width 113 height 23
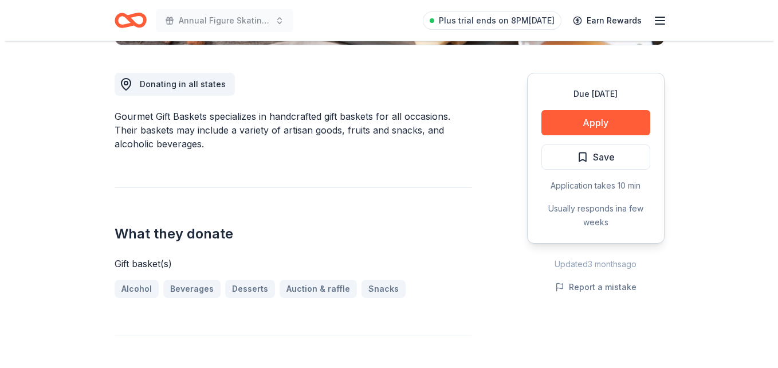
scroll to position [241, 0]
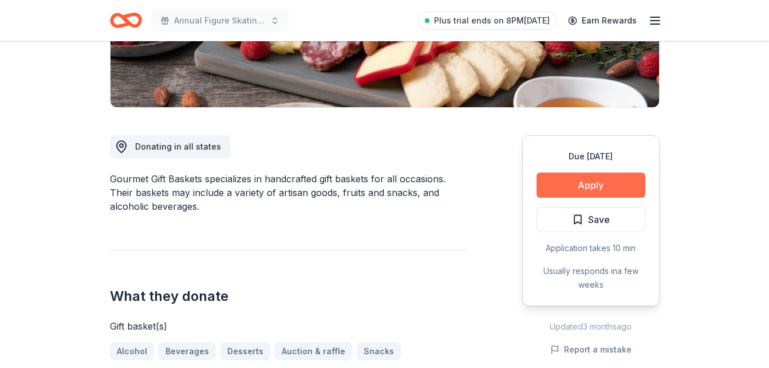
click at [611, 184] on button "Apply" at bounding box center [591, 184] width 109 height 25
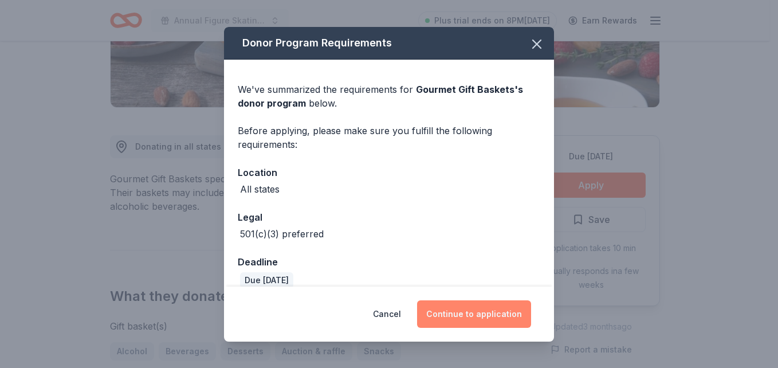
click at [477, 317] on button "Continue to application" at bounding box center [474, 313] width 114 height 27
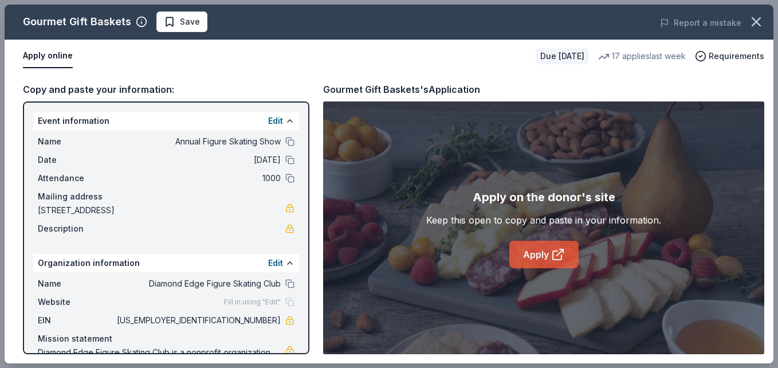
click at [534, 250] on link "Apply" at bounding box center [543, 254] width 69 height 27
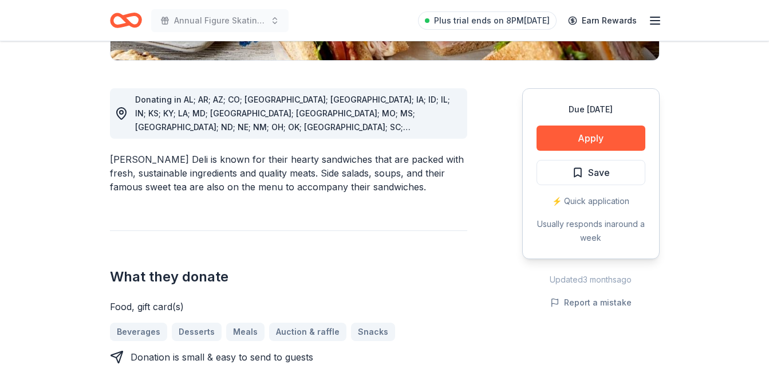
scroll to position [289, 0]
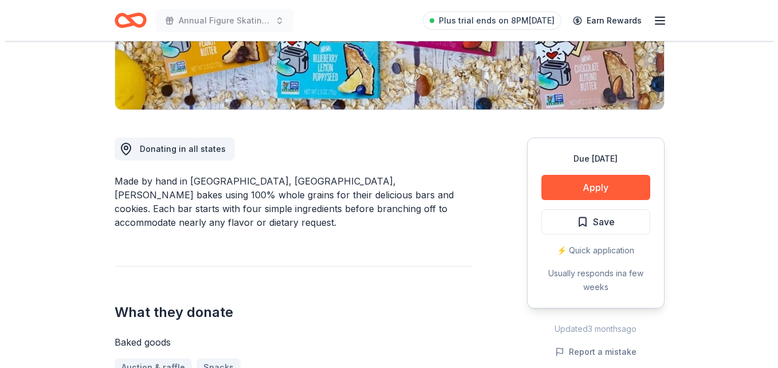
scroll to position [239, 0]
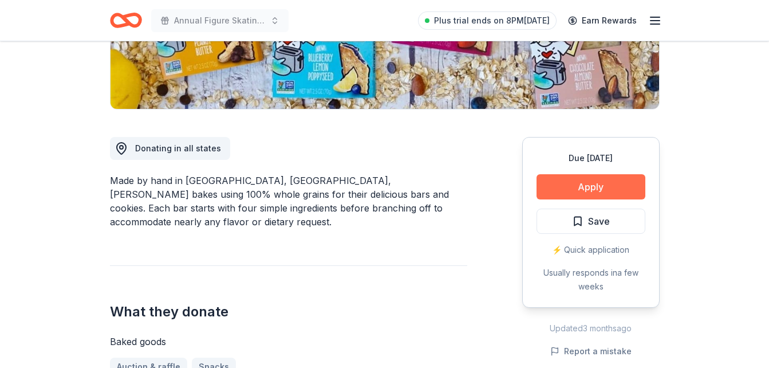
click at [578, 183] on button "Apply" at bounding box center [591, 186] width 109 height 25
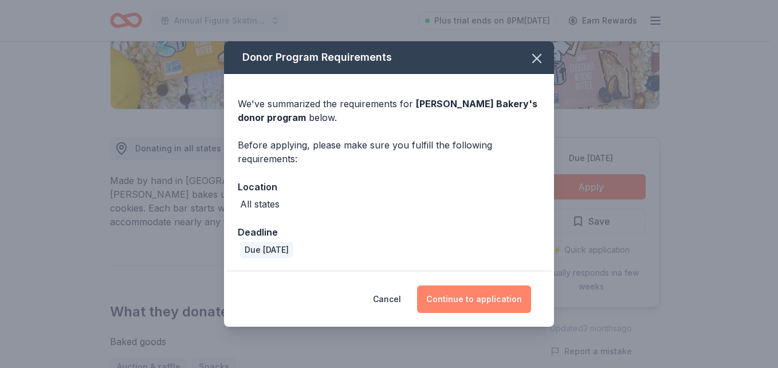
click at [483, 292] on button "Continue to application" at bounding box center [474, 298] width 114 height 27
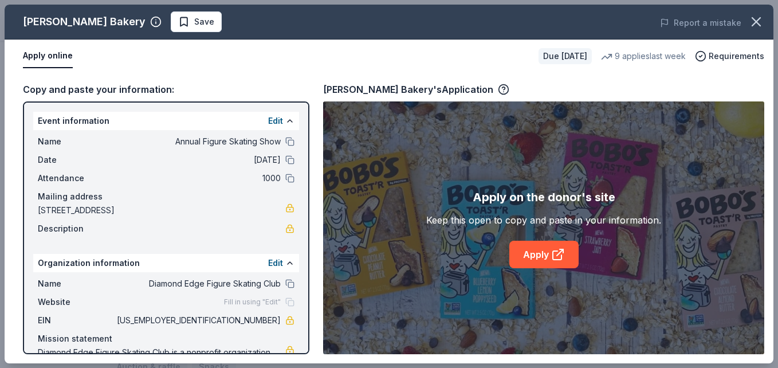
scroll to position [48, 0]
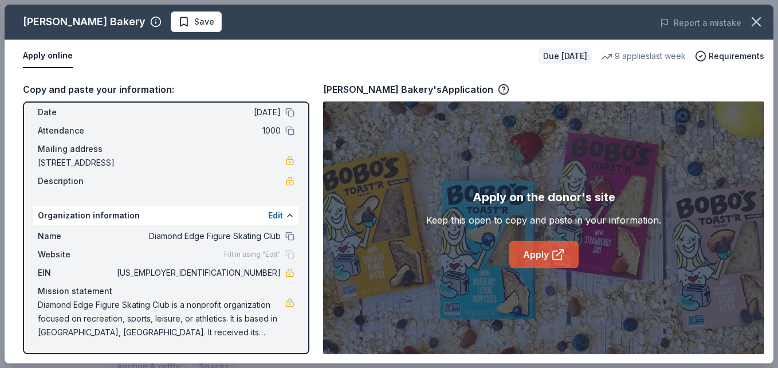
click at [529, 245] on link "Apply" at bounding box center [543, 254] width 69 height 27
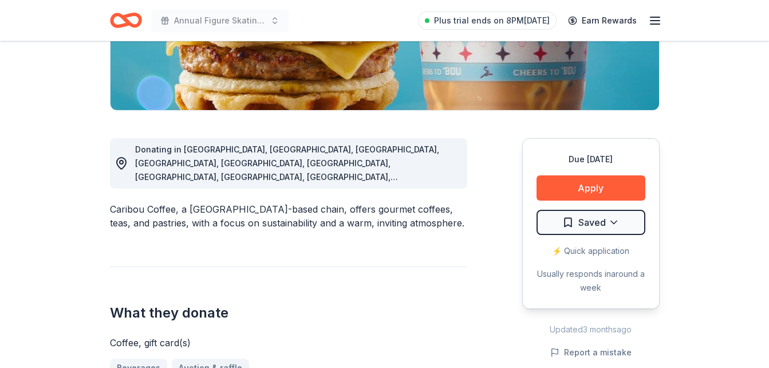
scroll to position [165, 0]
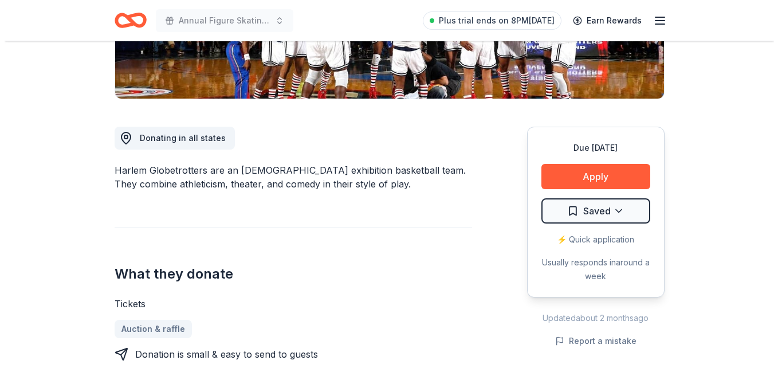
scroll to position [249, 0]
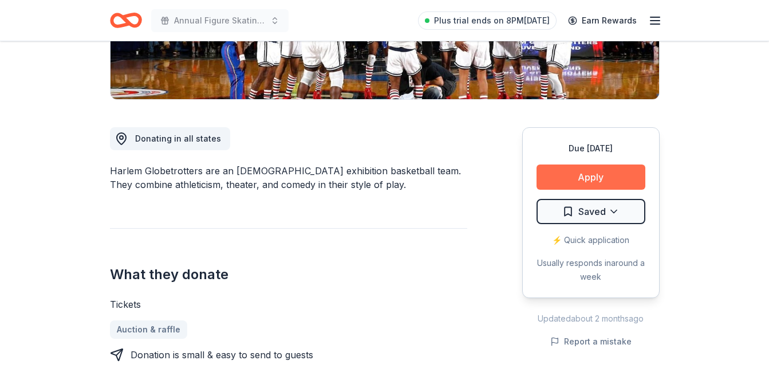
click at [595, 174] on button "Apply" at bounding box center [591, 176] width 109 height 25
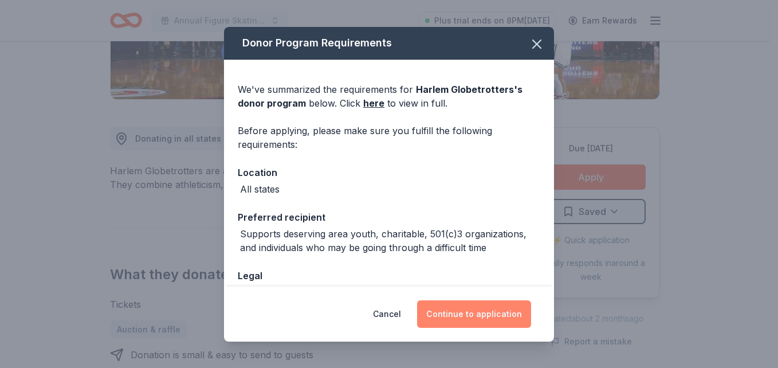
click at [510, 304] on button "Continue to application" at bounding box center [474, 313] width 114 height 27
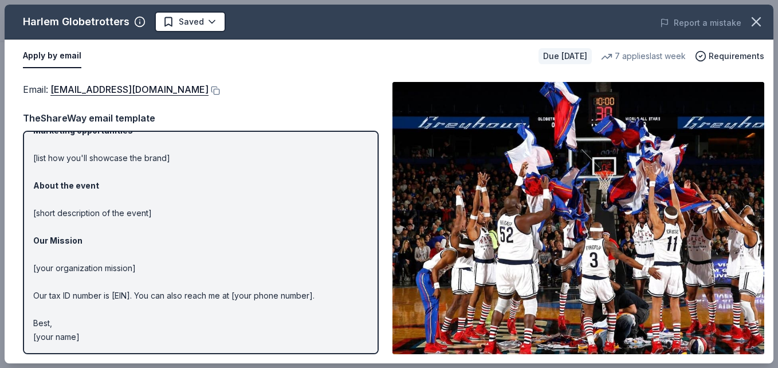
scroll to position [0, 0]
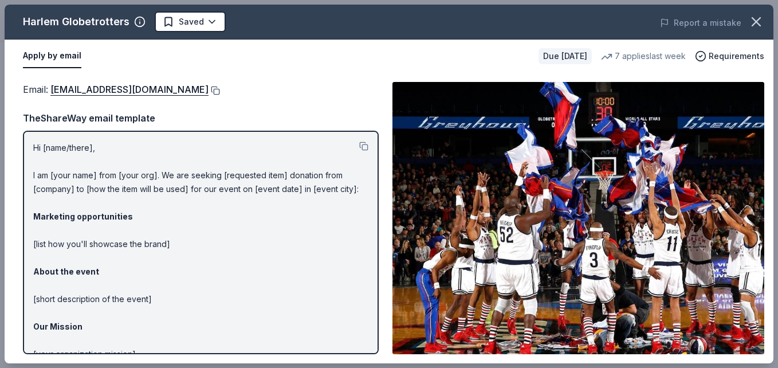
click at [209, 90] on button at bounding box center [214, 90] width 11 height 9
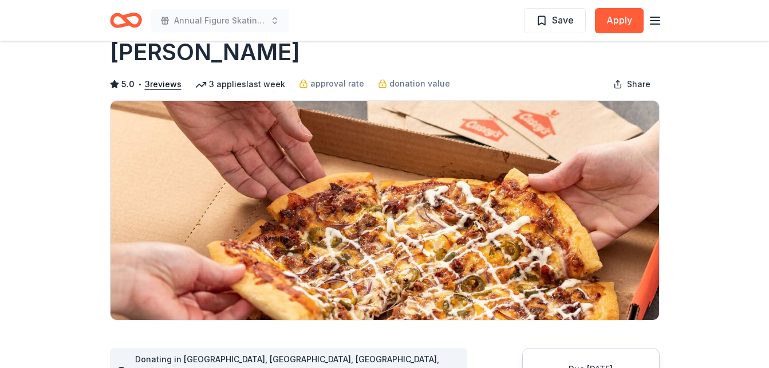
scroll to position [27, 0]
